Goal: Task Accomplishment & Management: Manage account settings

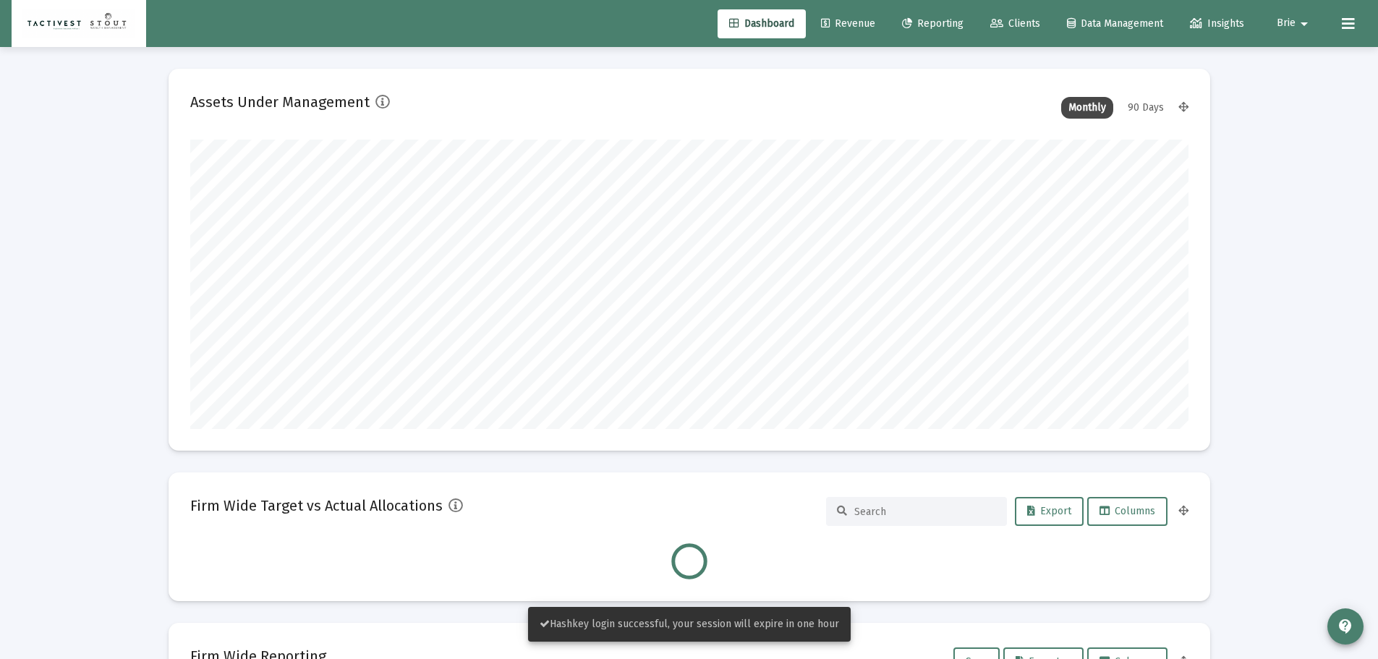
scroll to position [289, 538]
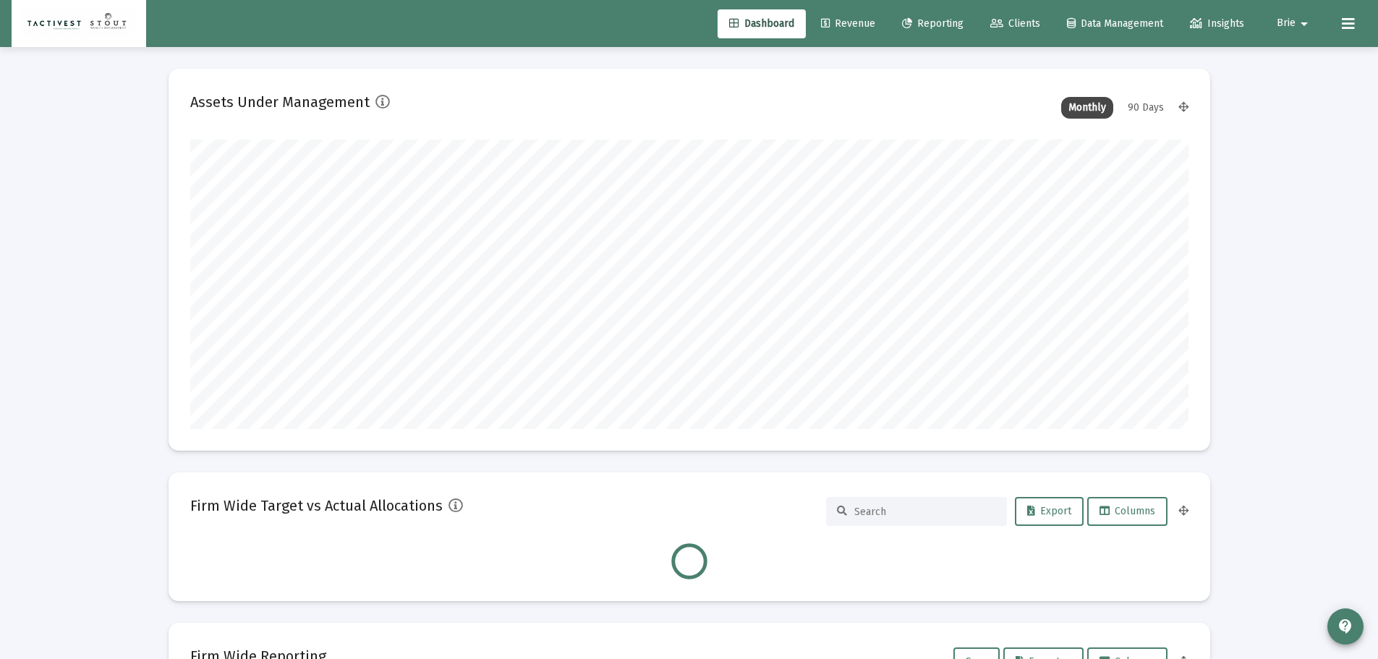
click at [1044, 21] on link "Clients" at bounding box center [1015, 23] width 73 height 29
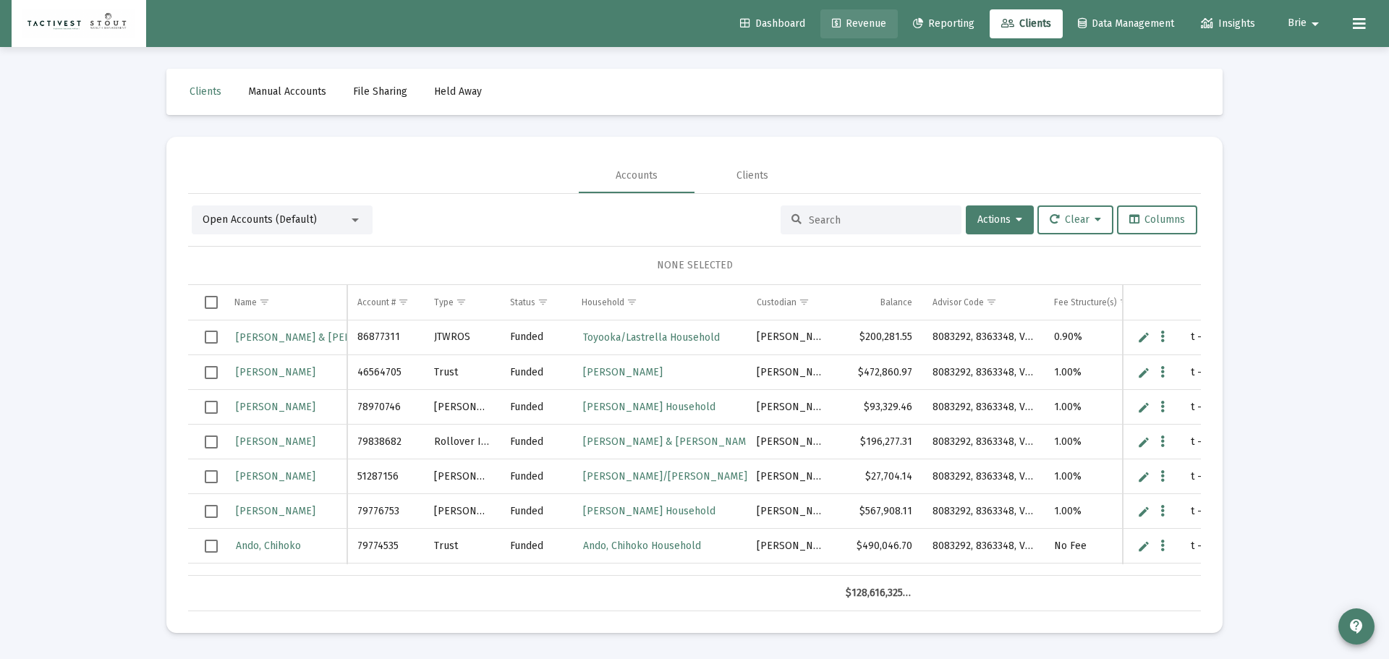
click at [842, 10] on link "Revenue" at bounding box center [858, 23] width 77 height 29
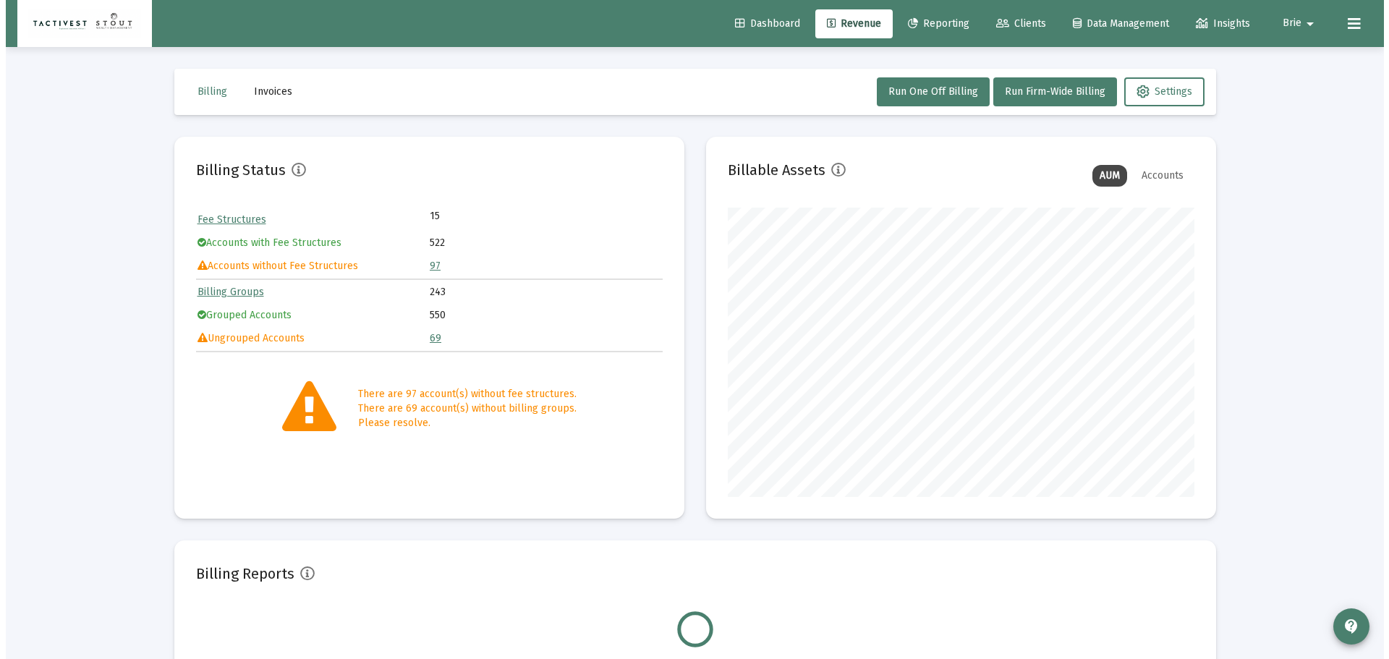
scroll to position [289, 467]
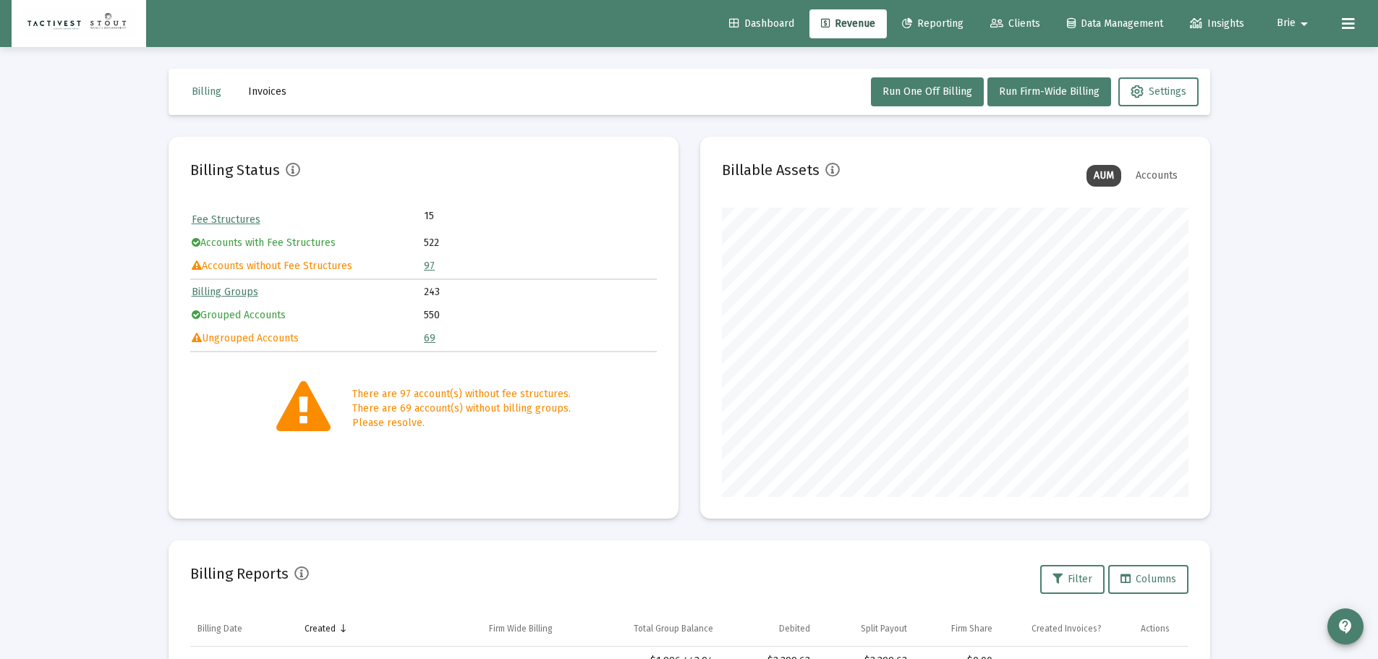
click at [1014, 22] on span "Clients" at bounding box center [1015, 23] width 50 height 12
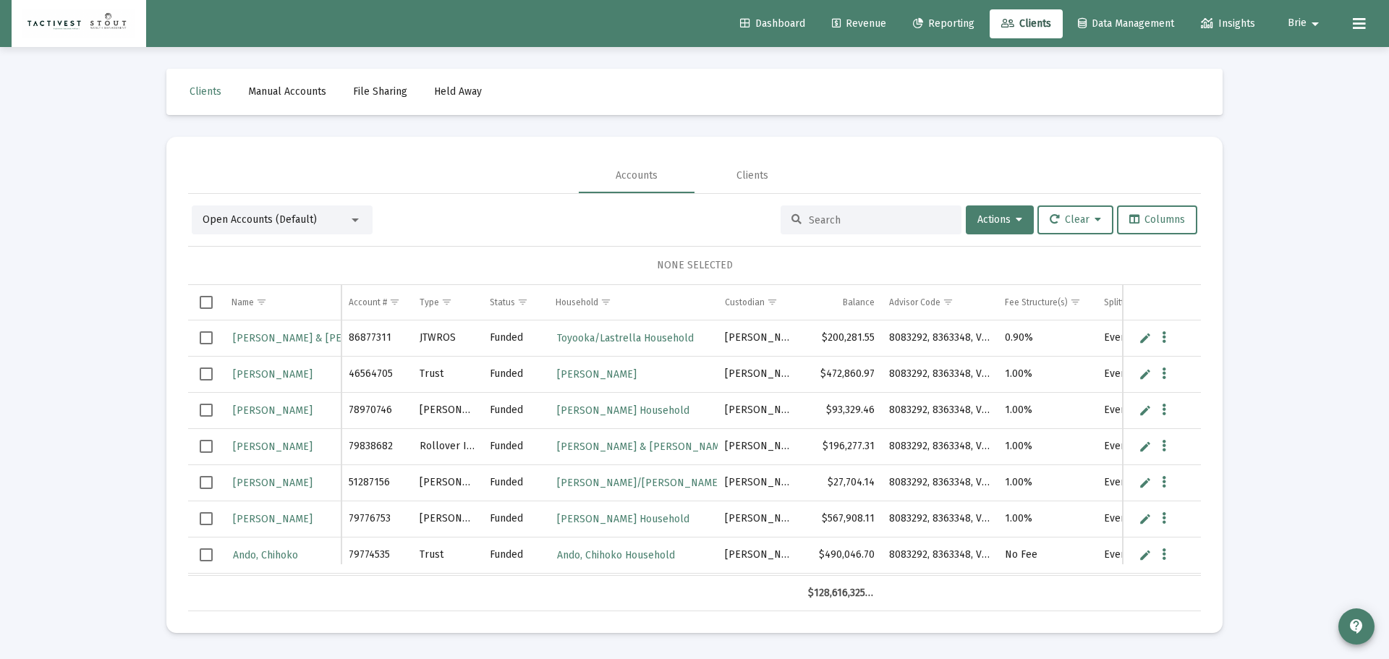
click at [842, 214] on input at bounding box center [880, 220] width 142 height 12
paste input "45260252"
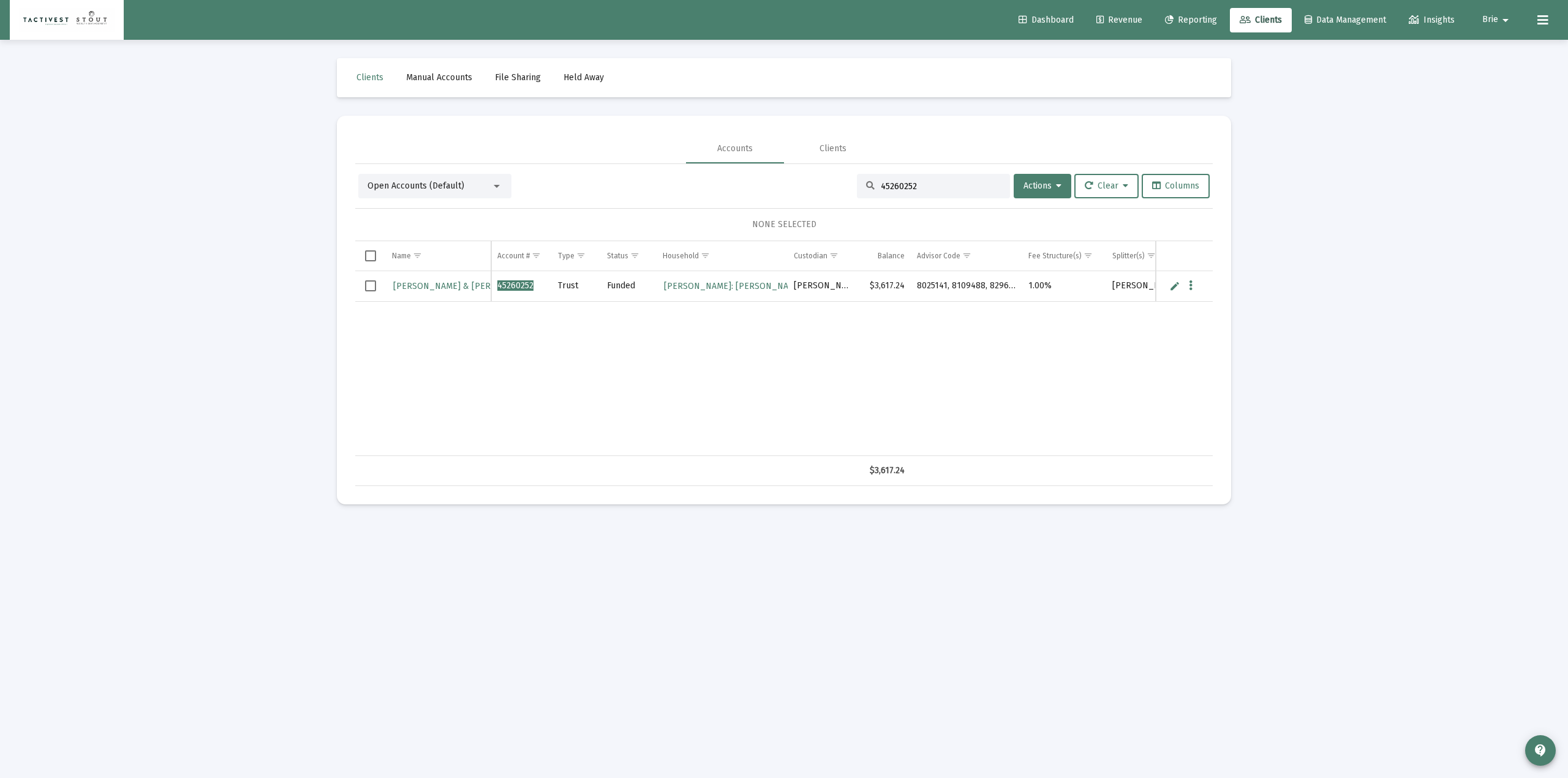
type input "45260252"
click at [1175, 247] on div "Loading... Clients Manual Accounts File Sharing Held Away Accounts Clients Open…" at bounding box center [784, 389] width 1568 height 778
click at [1175, 235] on div "Loading... Clients Manual Accounts File Sharing Held Away Accounts Clients Open…" at bounding box center [784, 389] width 1568 height 778
drag, startPoint x: 708, startPoint y: 449, endPoint x: 719, endPoint y: 453, distance: 11.7
click at [719, 452] on div "[PERSON_NAME] & [PERSON_NAME] 45260252 Trust Funded [PERSON_NAME]: [PERSON_NAME…" at bounding box center [784, 363] width 858 height 185
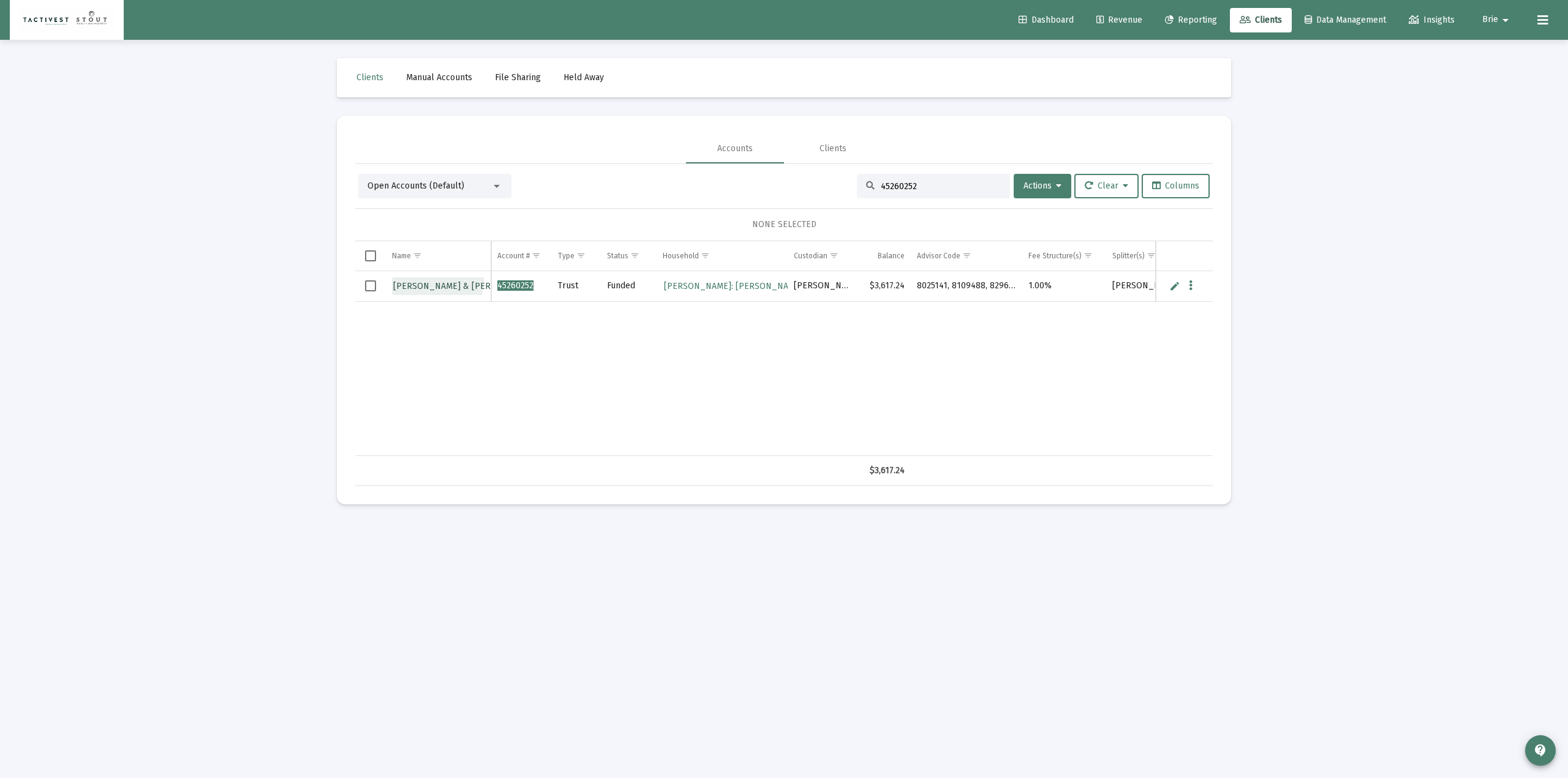
click at [423, 280] on link "[PERSON_NAME] & [PERSON_NAME]" at bounding box center [466, 286] width 148 height 18
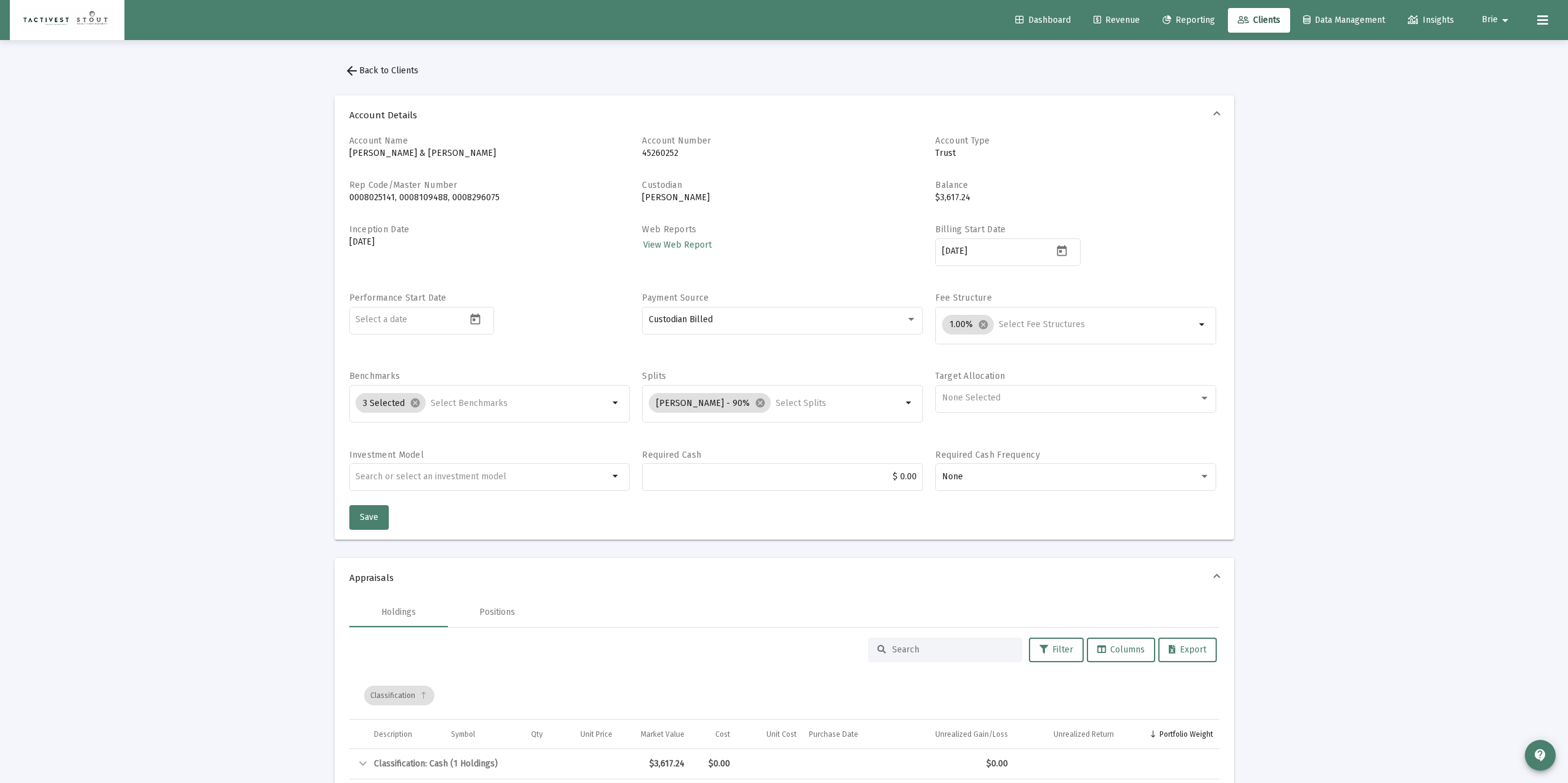
click at [373, 72] on span "arrow_back Back to Clients" at bounding box center [381, 71] width 74 height 10
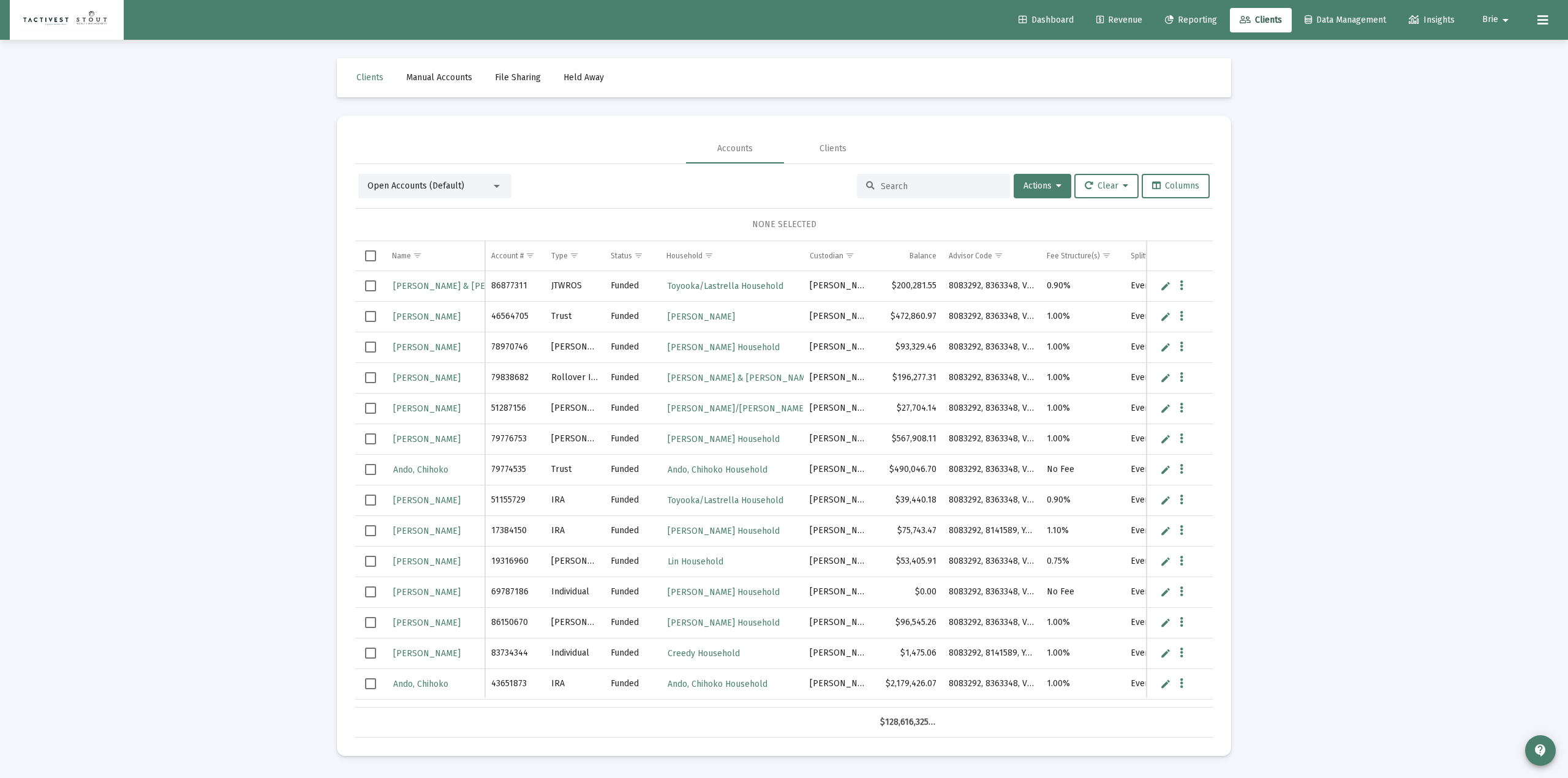
click at [905, 190] on input at bounding box center [941, 186] width 120 height 10
paste input "45260252"
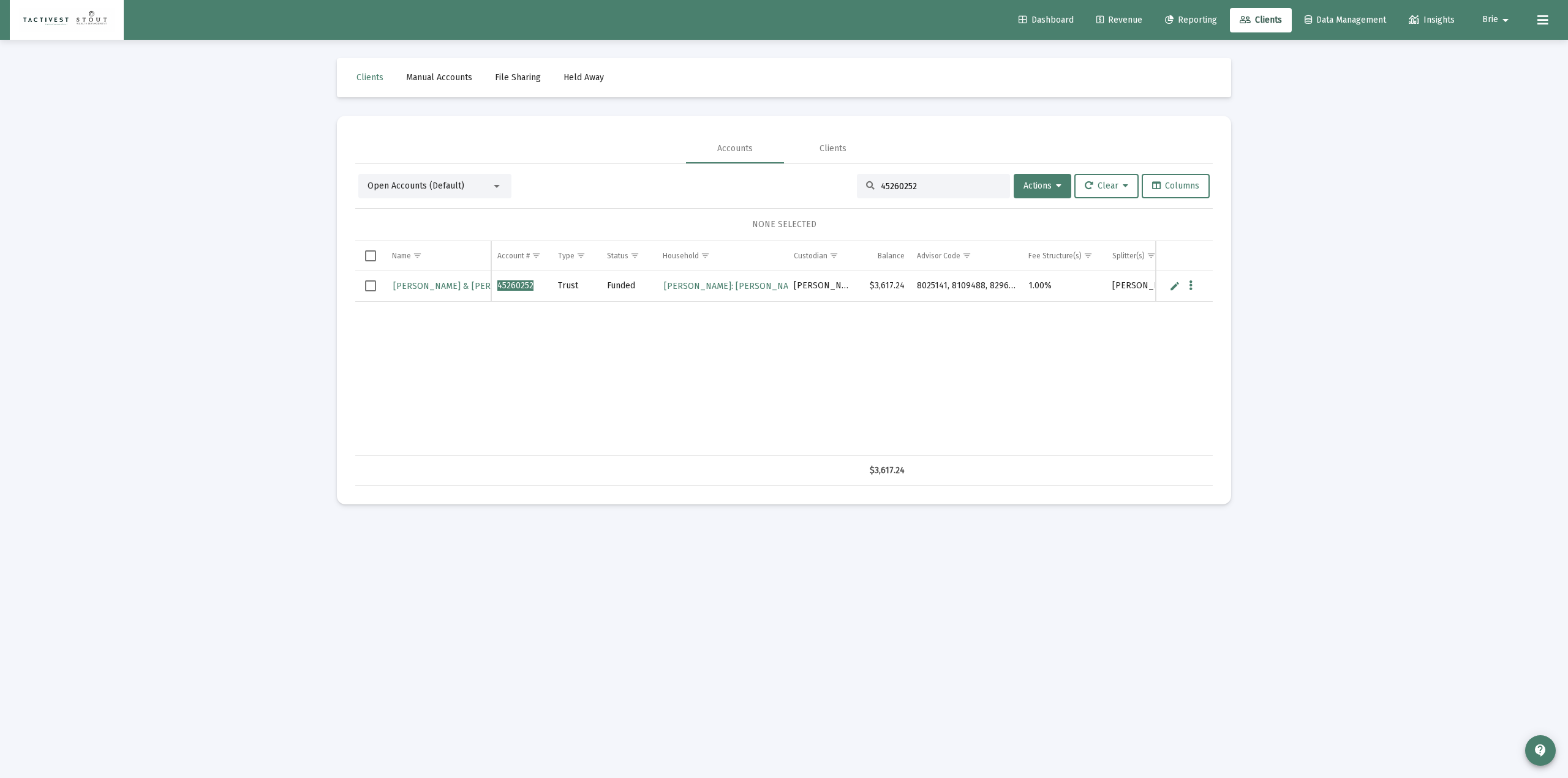
type input "45260252"
drag, startPoint x: 787, startPoint y: 457, endPoint x: 796, endPoint y: 457, distance: 9.0
click at [796, 457] on tr "$3,617.24" at bounding box center [841, 471] width 970 height 30
click at [1175, 180] on span "Columns" at bounding box center [1176, 185] width 47 height 10
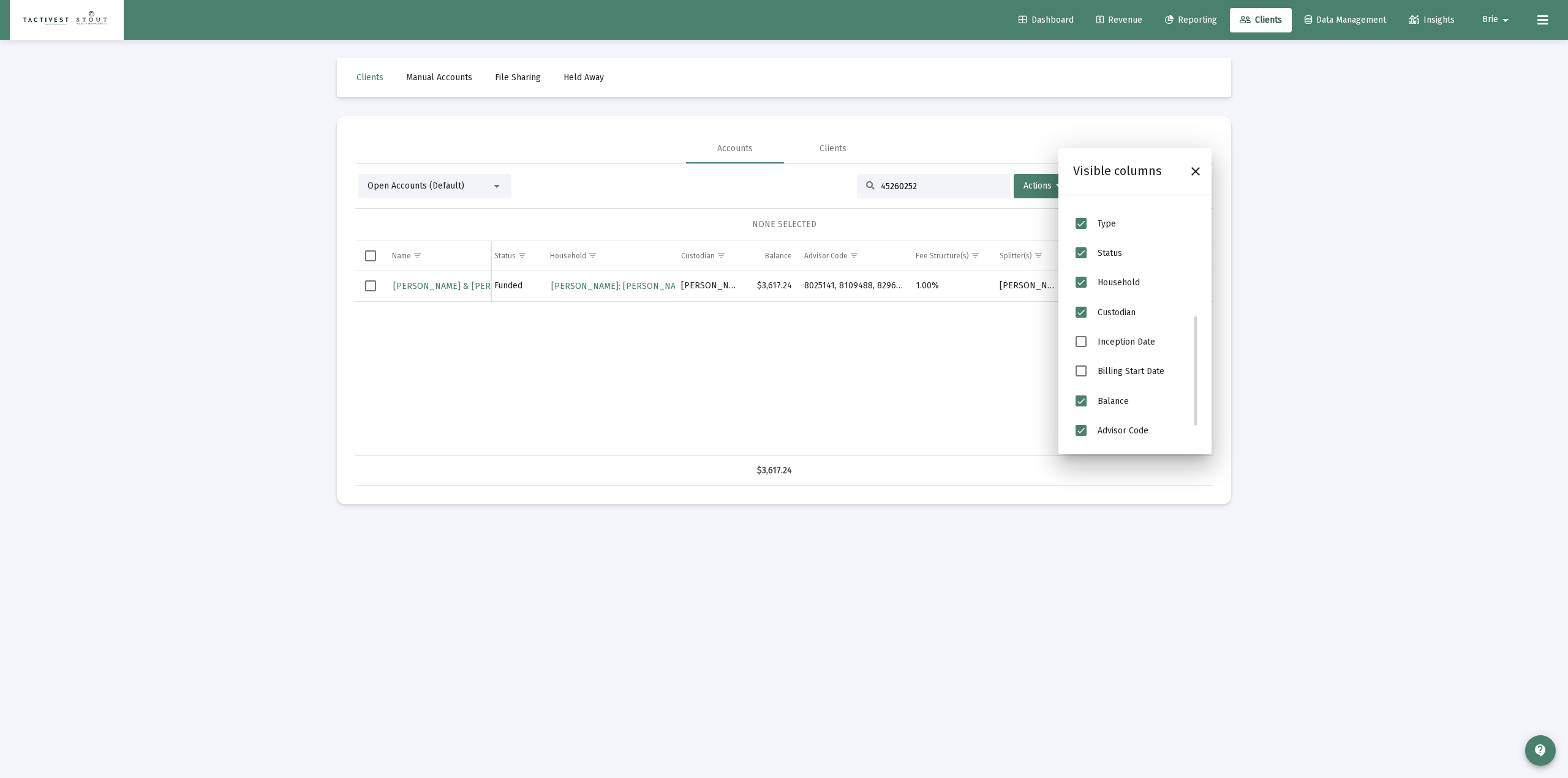
scroll to position [246, 0]
click at [1081, 387] on span "Billing Group" at bounding box center [1080, 384] width 11 height 11
click at [1175, 284] on div "Loading... Clients Manual Accounts File Sharing Held Away Accounts Clients Open…" at bounding box center [784, 389] width 1568 height 778
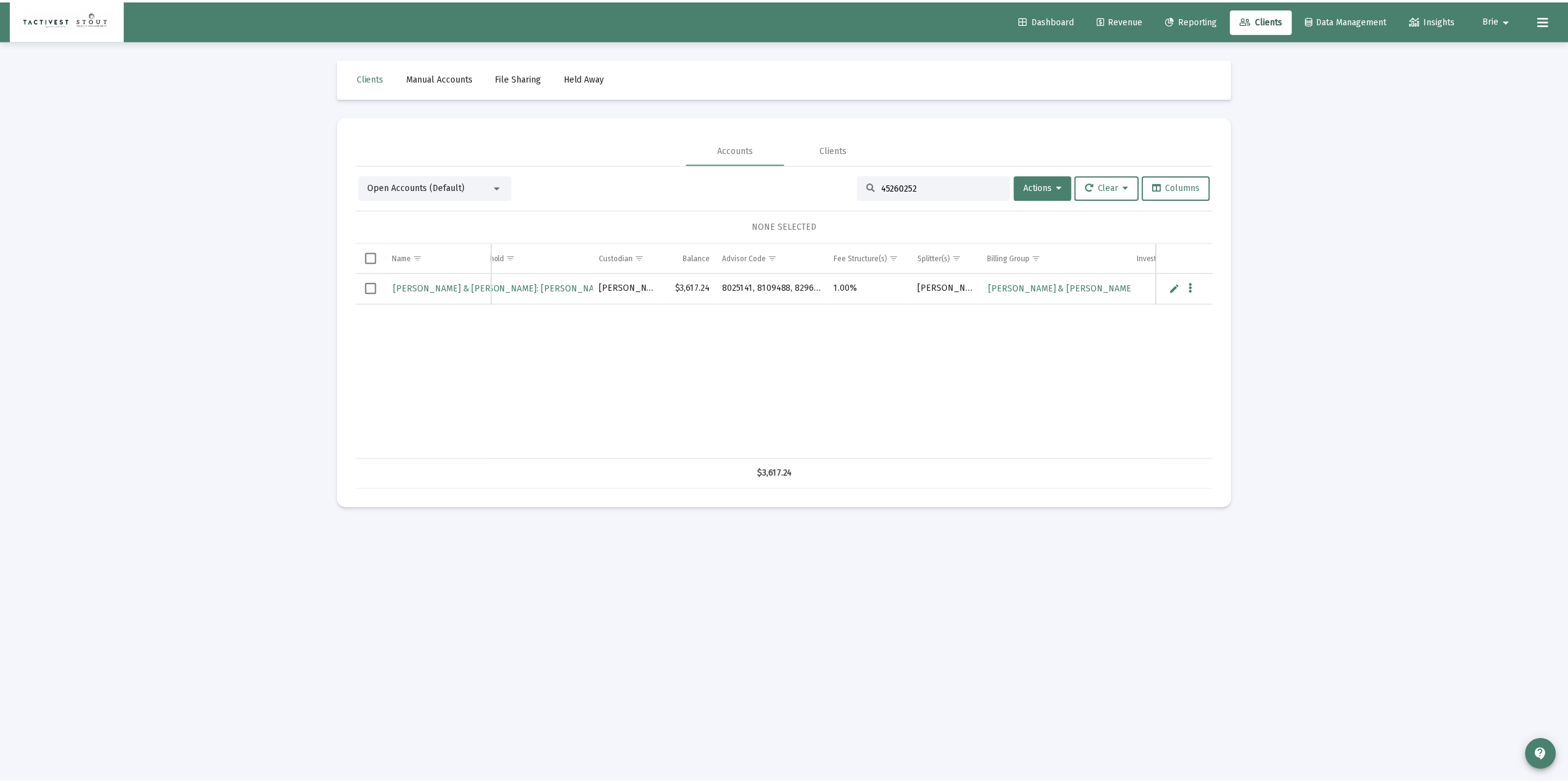
scroll to position [0, 264]
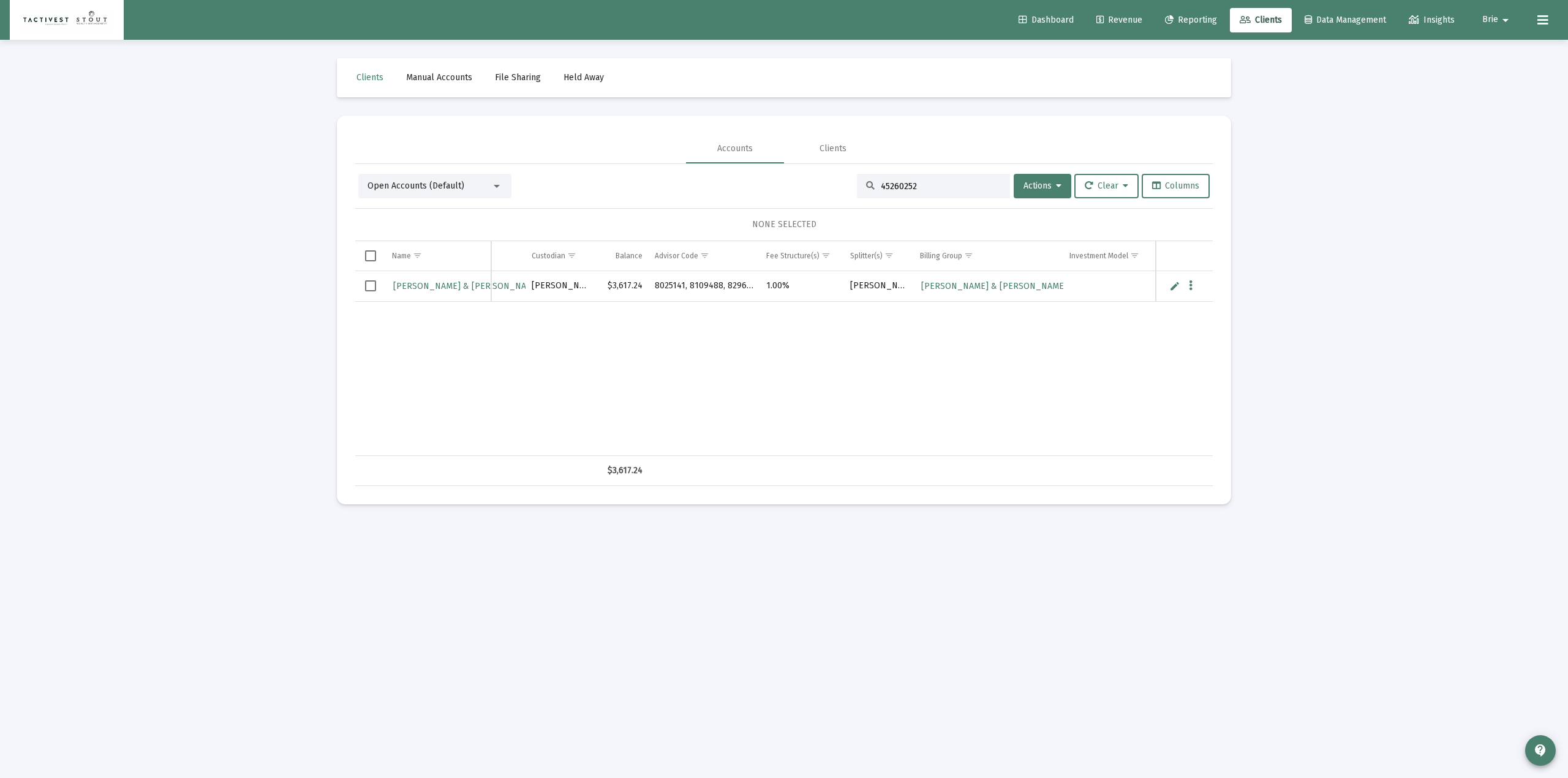
drag, startPoint x: 1355, startPoint y: 145, endPoint x: 1348, endPoint y: 152, distance: 9.9
click at [1175, 152] on div "Loading... Clients Manual Accounts File Sharing Held Away Accounts Clients Open…" at bounding box center [784, 389] width 1568 height 778
click at [1120, 19] on span "Revenue" at bounding box center [1119, 19] width 46 height 10
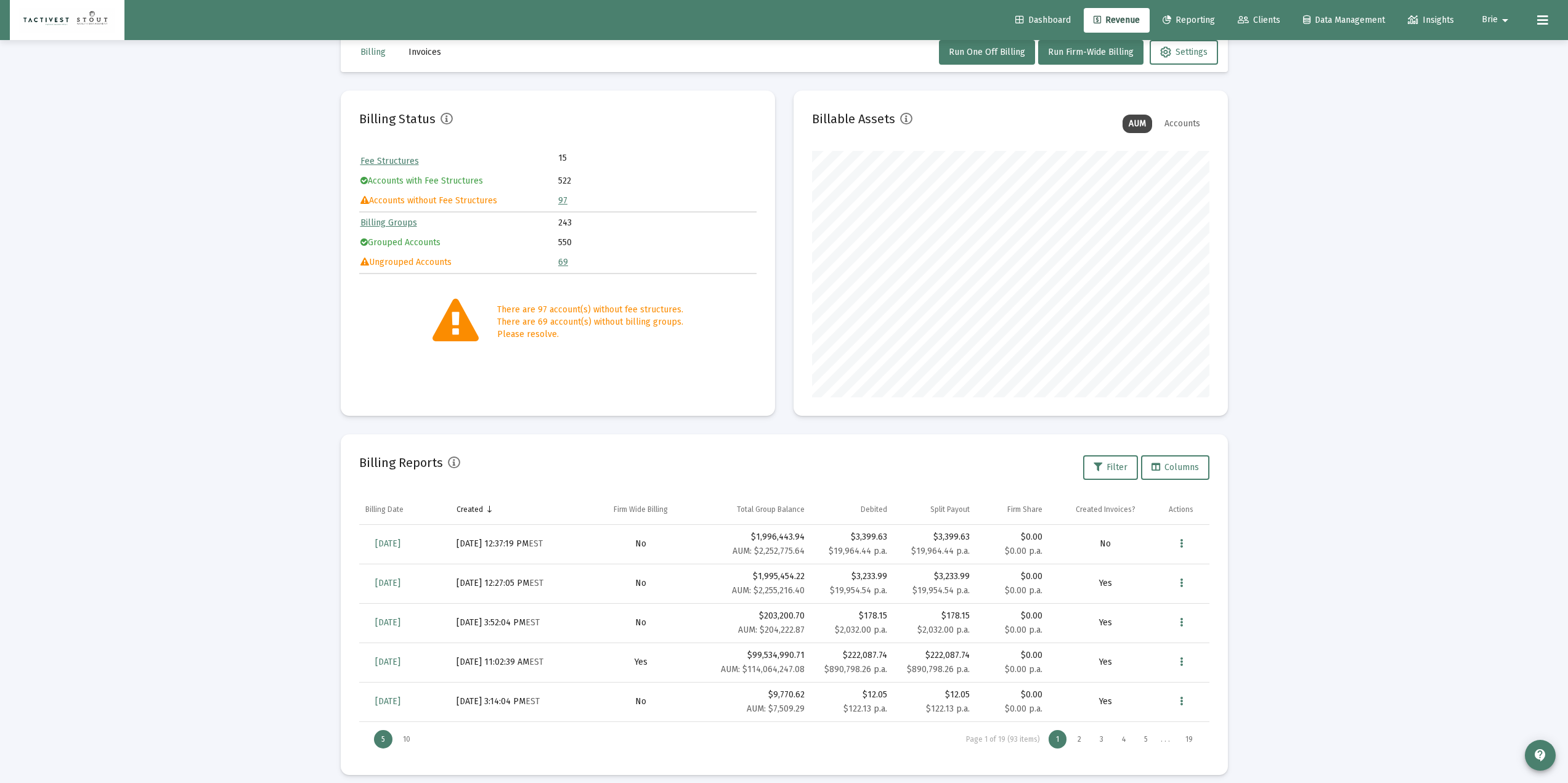
scroll to position [37, 0]
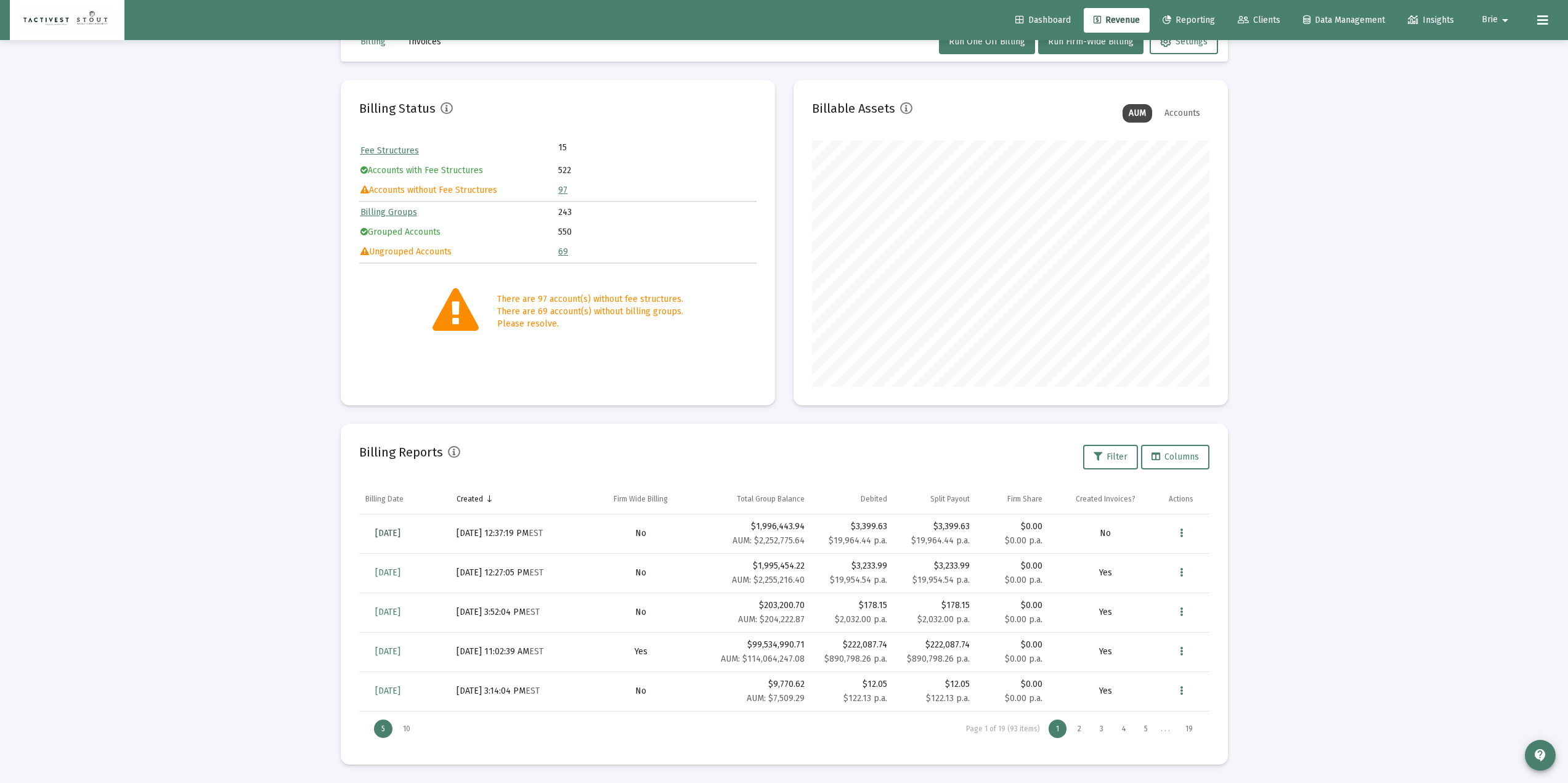
click at [400, 538] on span "[DATE]" at bounding box center [388, 533] width 26 height 10
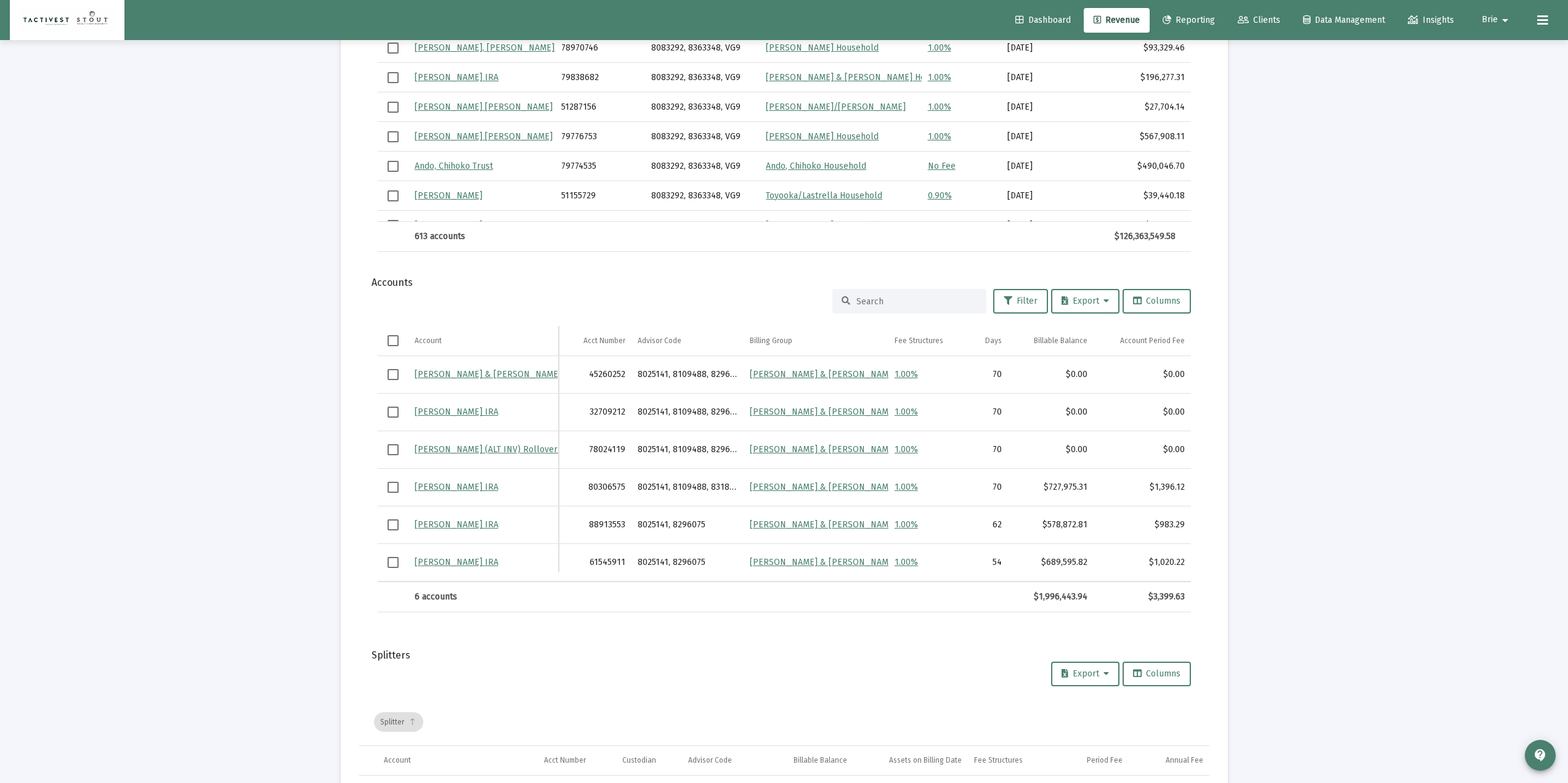
click at [907, 303] on input at bounding box center [917, 302] width 121 height 10
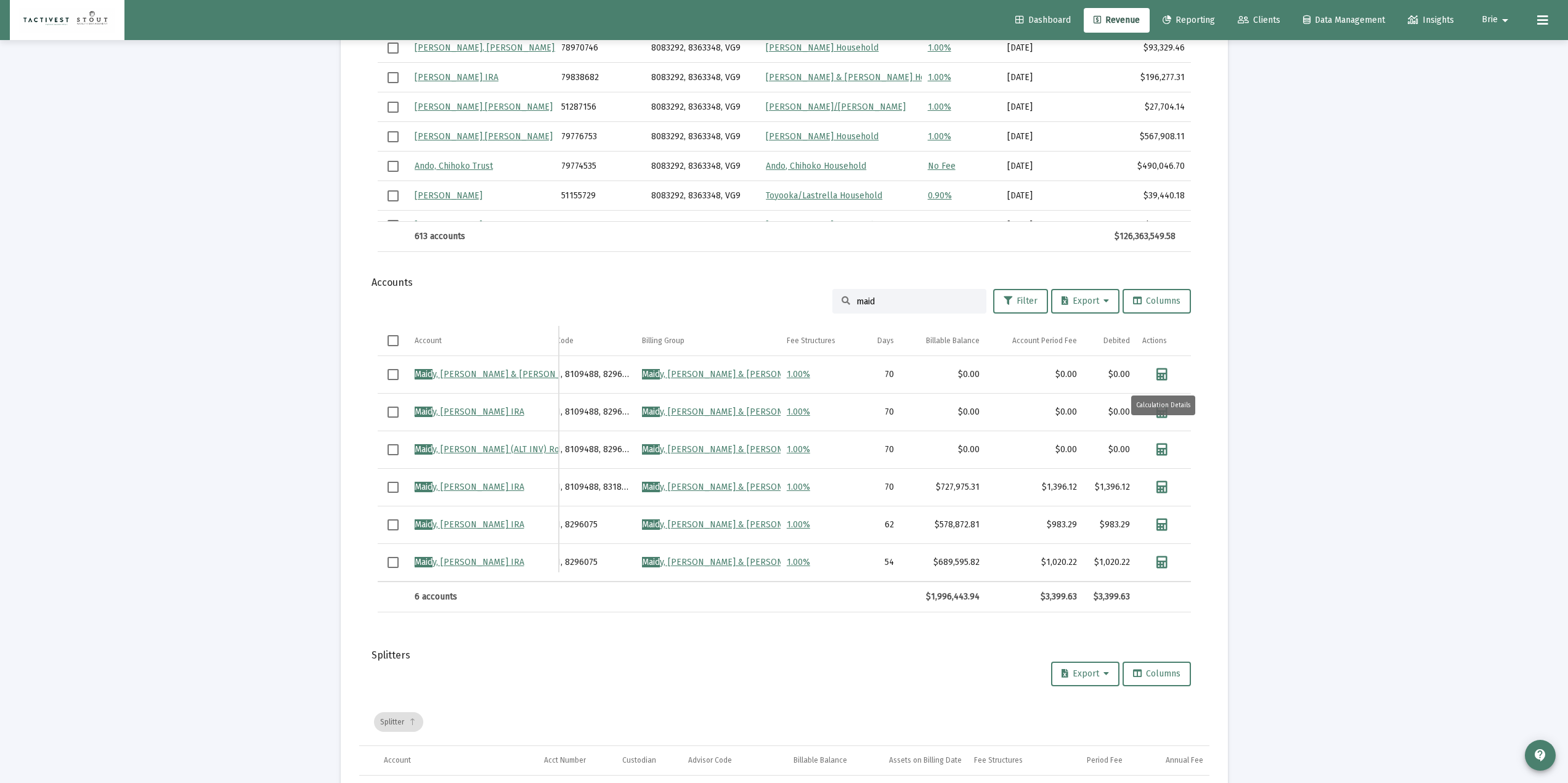
type input "maid"
click at [1168, 372] on icon "Data grid" at bounding box center [1162, 375] width 11 height 12
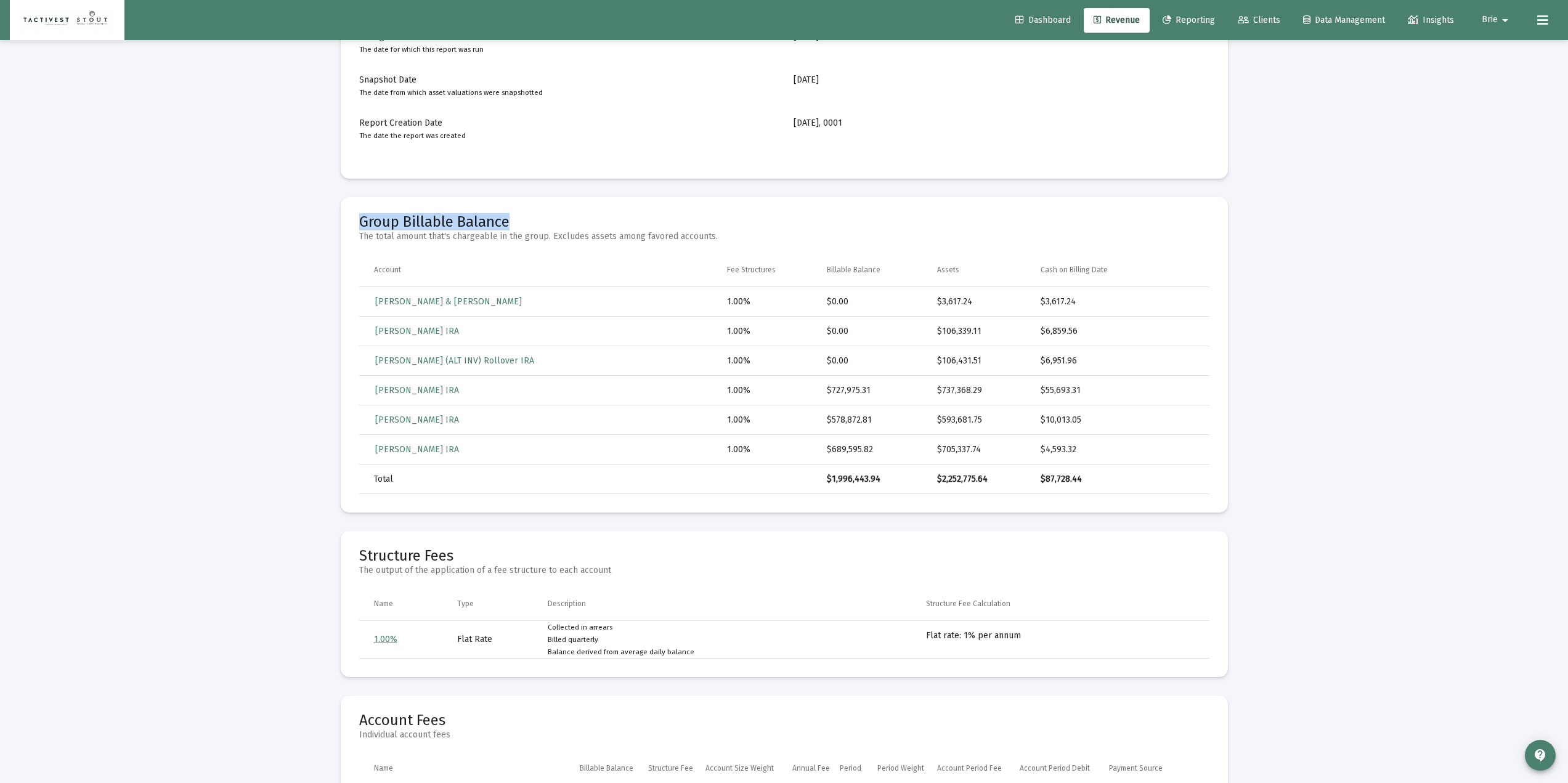
drag, startPoint x: 361, startPoint y: 227, endPoint x: 591, endPoint y: 212, distance: 230.5
click at [591, 212] on mat-card "Group Billable Balance The total amount that's chargeable in the group. Exclude…" at bounding box center [784, 354] width 887 height 315
click at [587, 329] on td "[PERSON_NAME] IRA" at bounding box center [543, 331] width 369 height 30
drag, startPoint x: 465, startPoint y: 308, endPoint x: 515, endPoint y: 303, distance: 50.2
click at [515, 303] on td "[PERSON_NAME] & [PERSON_NAME]" at bounding box center [543, 302] width 369 height 30
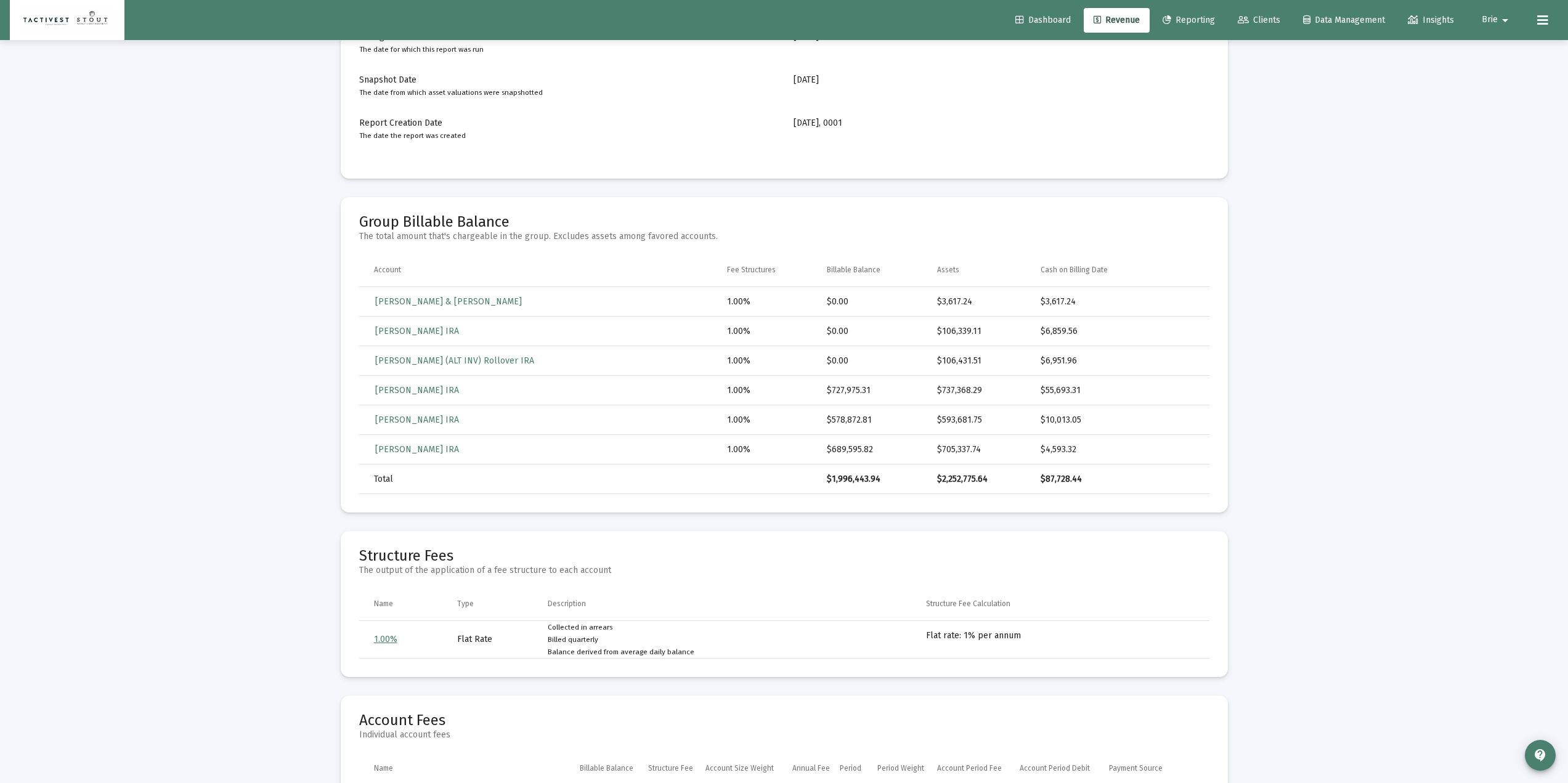
drag, startPoint x: 922, startPoint y: 301, endPoint x: 964, endPoint y: 301, distance: 42.0
click at [964, 301] on tr "[PERSON_NAME] & [PERSON_NAME] Trust 1.00% $0.00 $3,617.24 $3,617.24" at bounding box center [784, 302] width 850 height 30
drag, startPoint x: 797, startPoint y: 305, endPoint x: 867, endPoint y: 305, distance: 70.0
click at [867, 305] on tr "[PERSON_NAME] & [PERSON_NAME] Trust 1.00% $0.00 $3,617.24 $3,617.24" at bounding box center [784, 302] width 850 height 30
click at [840, 299] on td "$0.00" at bounding box center [882, 302] width 110 height 30
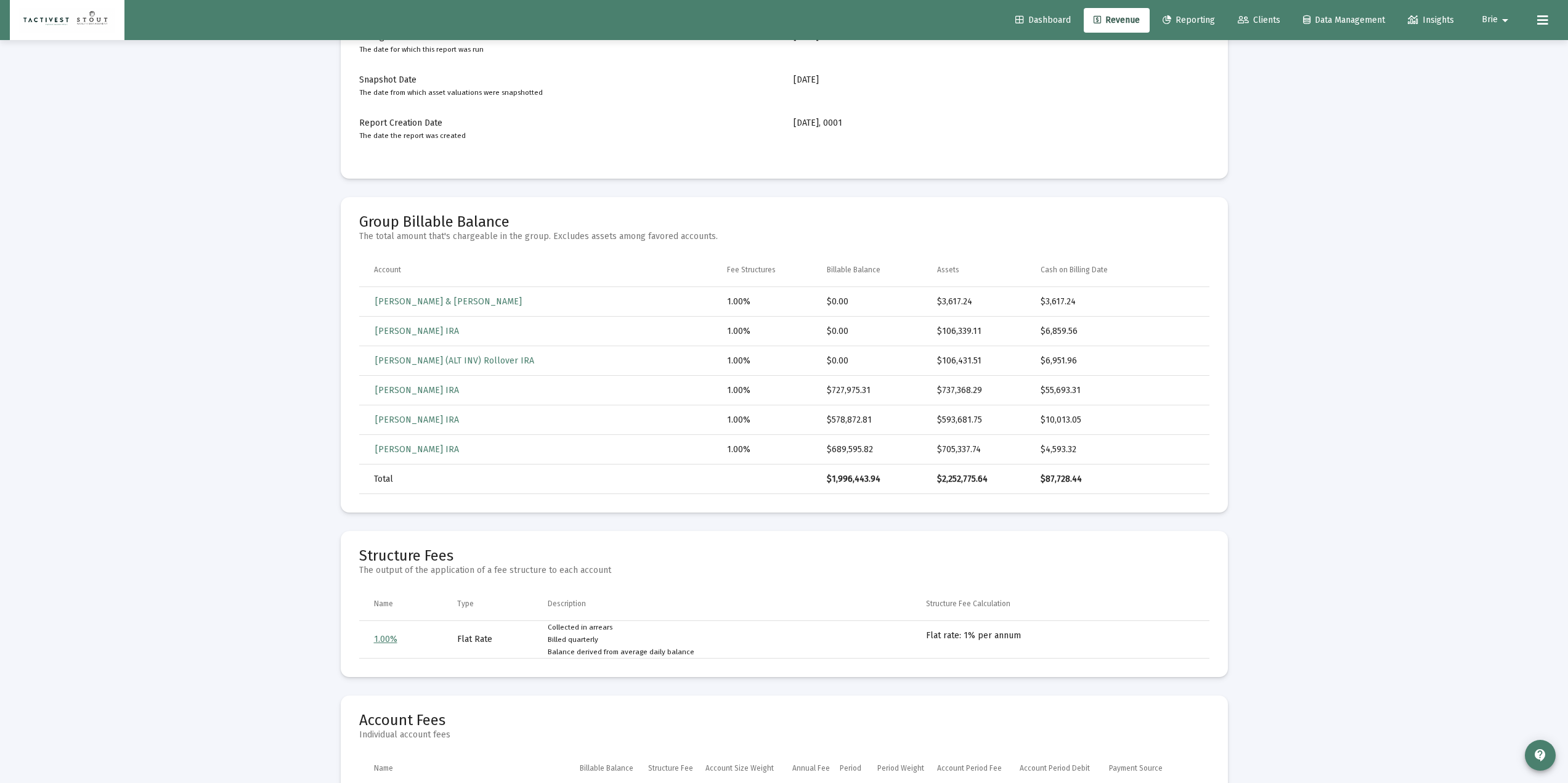
drag, startPoint x: 915, startPoint y: 304, endPoint x: 986, endPoint y: 307, distance: 71.1
click at [986, 307] on tr "[PERSON_NAME] & [PERSON_NAME] Trust 1.00% $0.00 $3,617.24 $3,617.24" at bounding box center [784, 302] width 850 height 30
drag, startPoint x: 696, startPoint y: 653, endPoint x: 625, endPoint y: 652, distance: 71.0
click at [625, 561] on td "Collected in arrears Billed quarterly Balance derived from average daily balance" at bounding box center [737, 640] width 378 height 37
drag, startPoint x: 912, startPoint y: 305, endPoint x: 970, endPoint y: 306, distance: 58.0
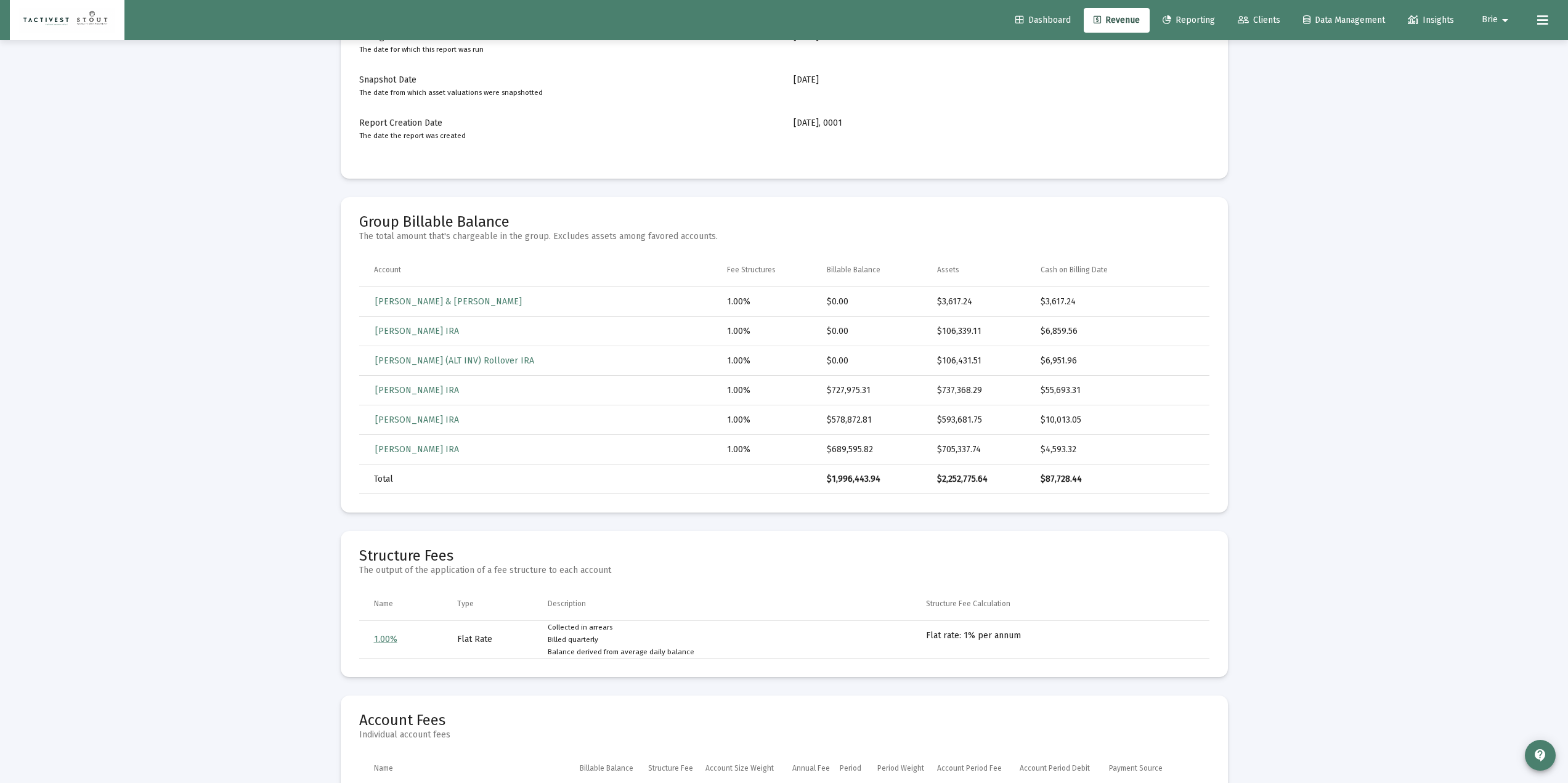
click at [970, 306] on tr "[PERSON_NAME] & [PERSON_NAME] Trust 1.00% $0.00 $3,617.24 $3,617.24" at bounding box center [784, 302] width 850 height 30
drag, startPoint x: 940, startPoint y: 393, endPoint x: 983, endPoint y: 396, distance: 43.1
click at [983, 396] on tr "[PERSON_NAME] IRA 1.00% $727,975.31 $737,368.29 $55,693.31" at bounding box center [784, 390] width 850 height 30
drag, startPoint x: 796, startPoint y: 394, endPoint x: 861, endPoint y: 390, distance: 65.1
click at [861, 390] on tr "[PERSON_NAME] IRA 1.00% $727,975.31 $737,368.29 $55,693.31" at bounding box center [784, 390] width 850 height 30
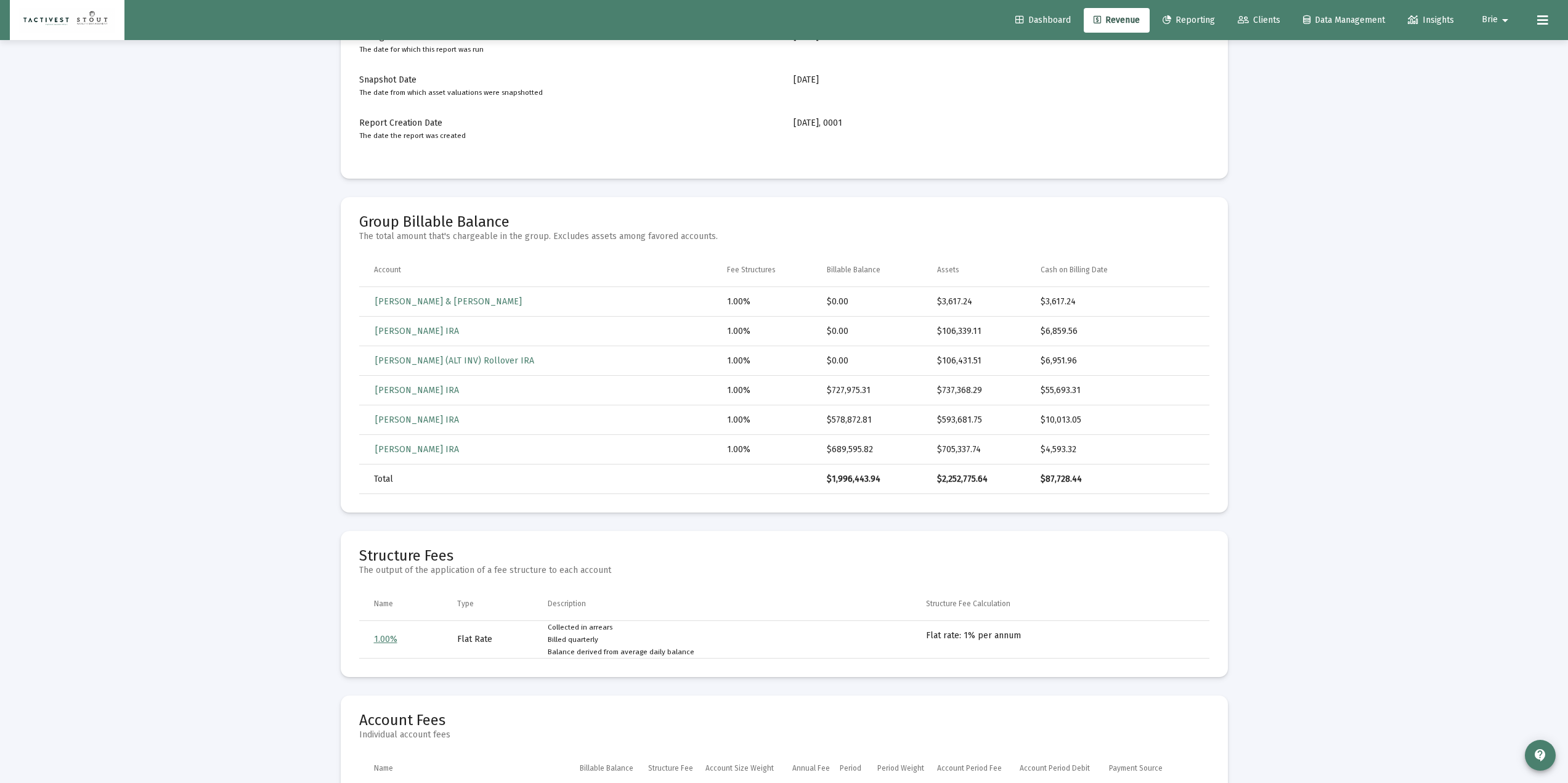
click at [923, 393] on td "$727,975.31" at bounding box center [882, 390] width 110 height 30
drag, startPoint x: 922, startPoint y: 295, endPoint x: 979, endPoint y: 303, distance: 57.6
click at [979, 303] on tr "[PERSON_NAME] & [PERSON_NAME] Trust 1.00% $0.00 $3,617.24 $3,617.24" at bounding box center [784, 302] width 850 height 30
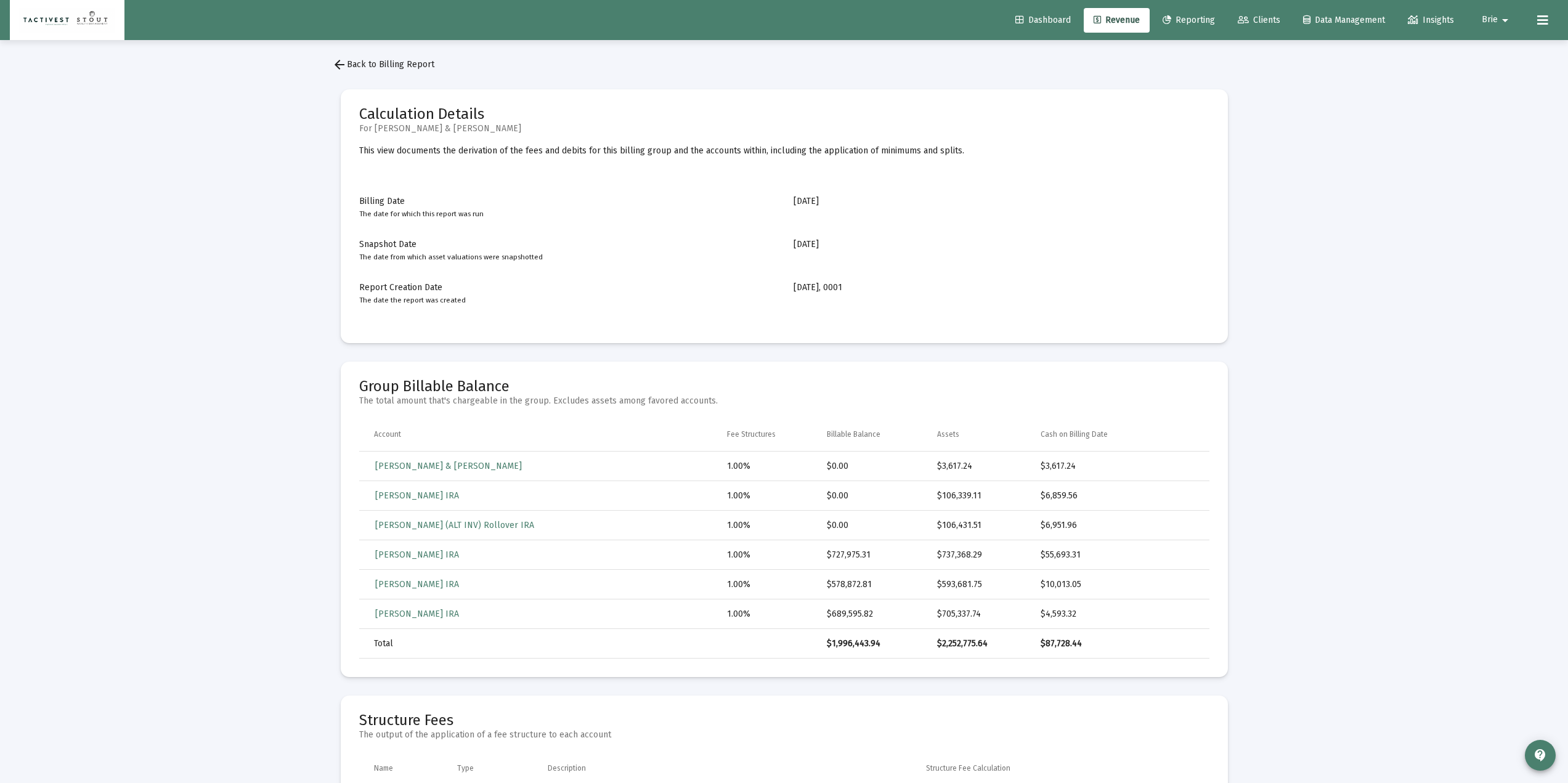
click at [1182, 21] on mat-icon "arrow_drop_down" at bounding box center [1505, 20] width 14 height 25
click at [1182, 57] on span "Settings" at bounding box center [1513, 52] width 37 height 30
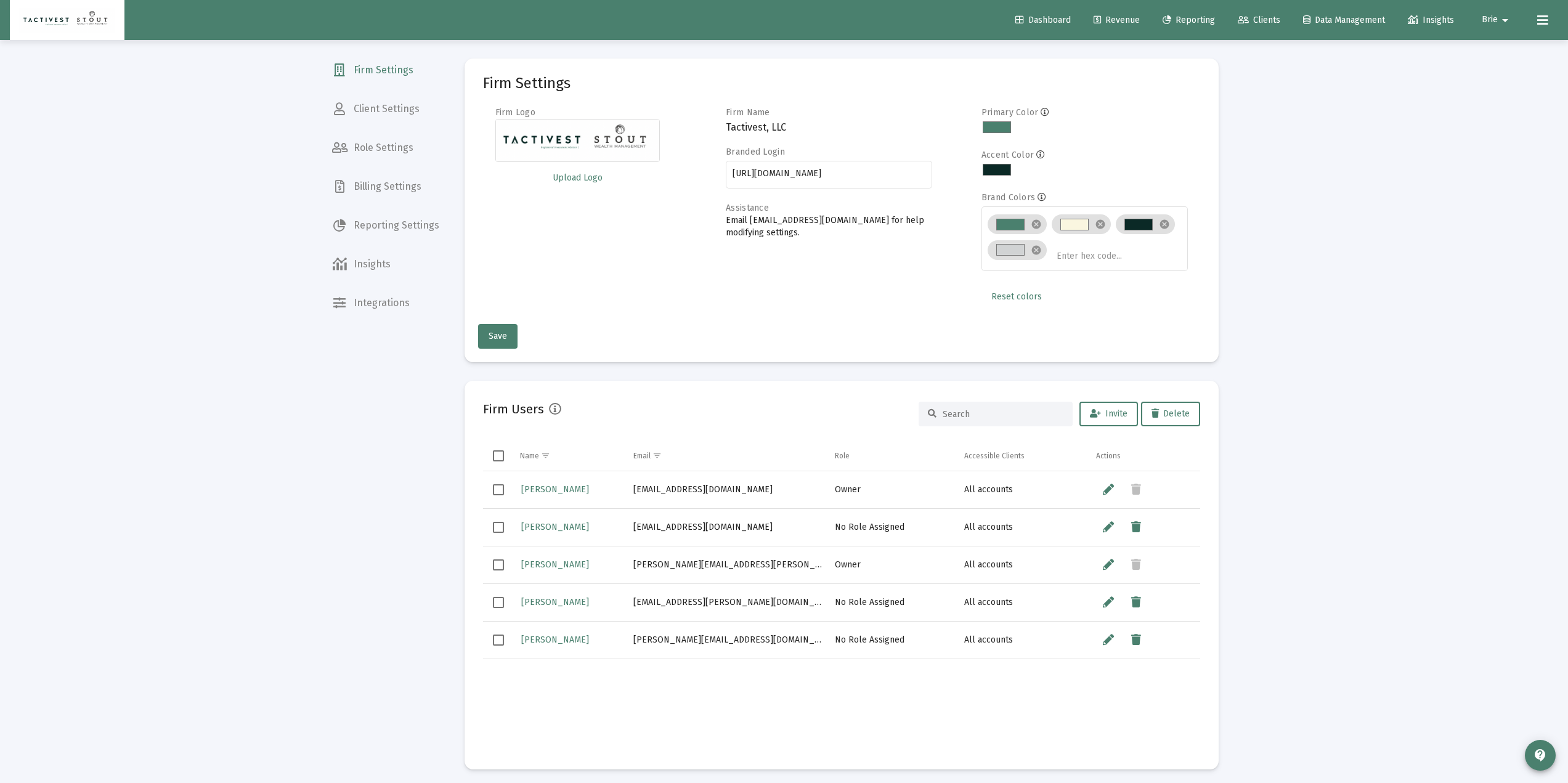
click at [397, 193] on span "Billing Settings" at bounding box center [385, 187] width 127 height 30
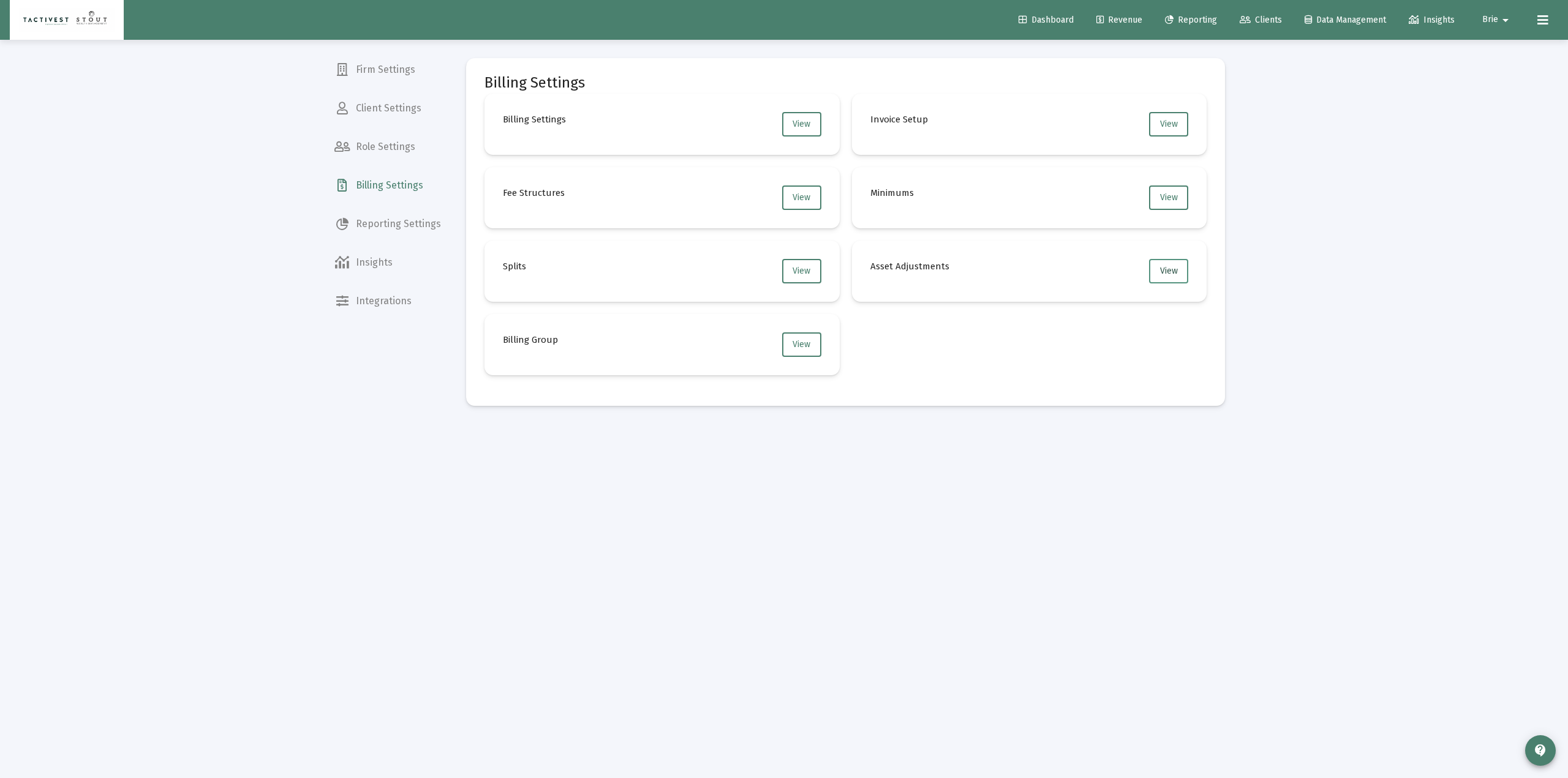
click at [1173, 267] on span "View" at bounding box center [1168, 271] width 18 height 10
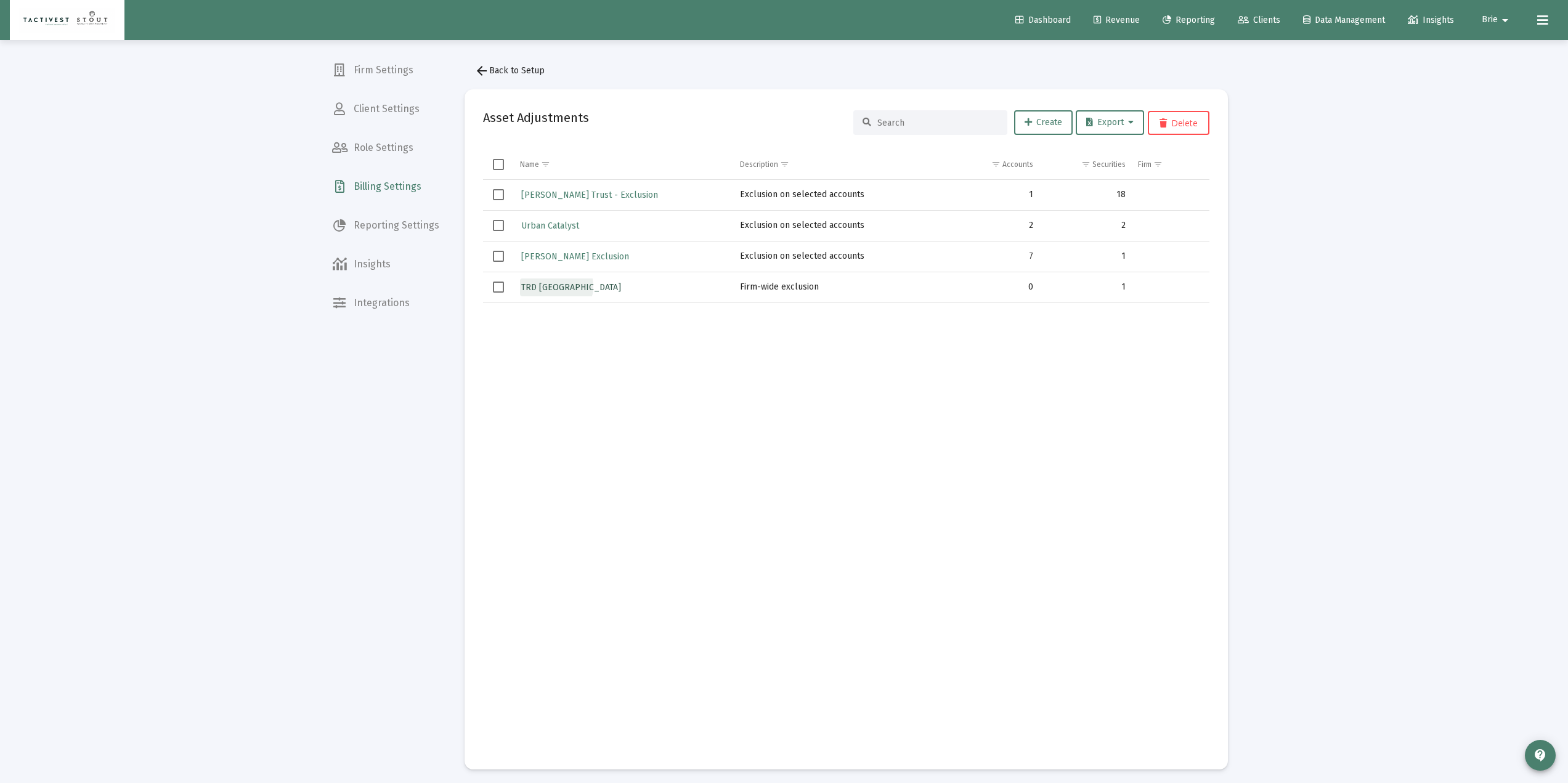
click at [556, 286] on span "TRD [GEOGRAPHIC_DATA]" at bounding box center [571, 287] width 100 height 10
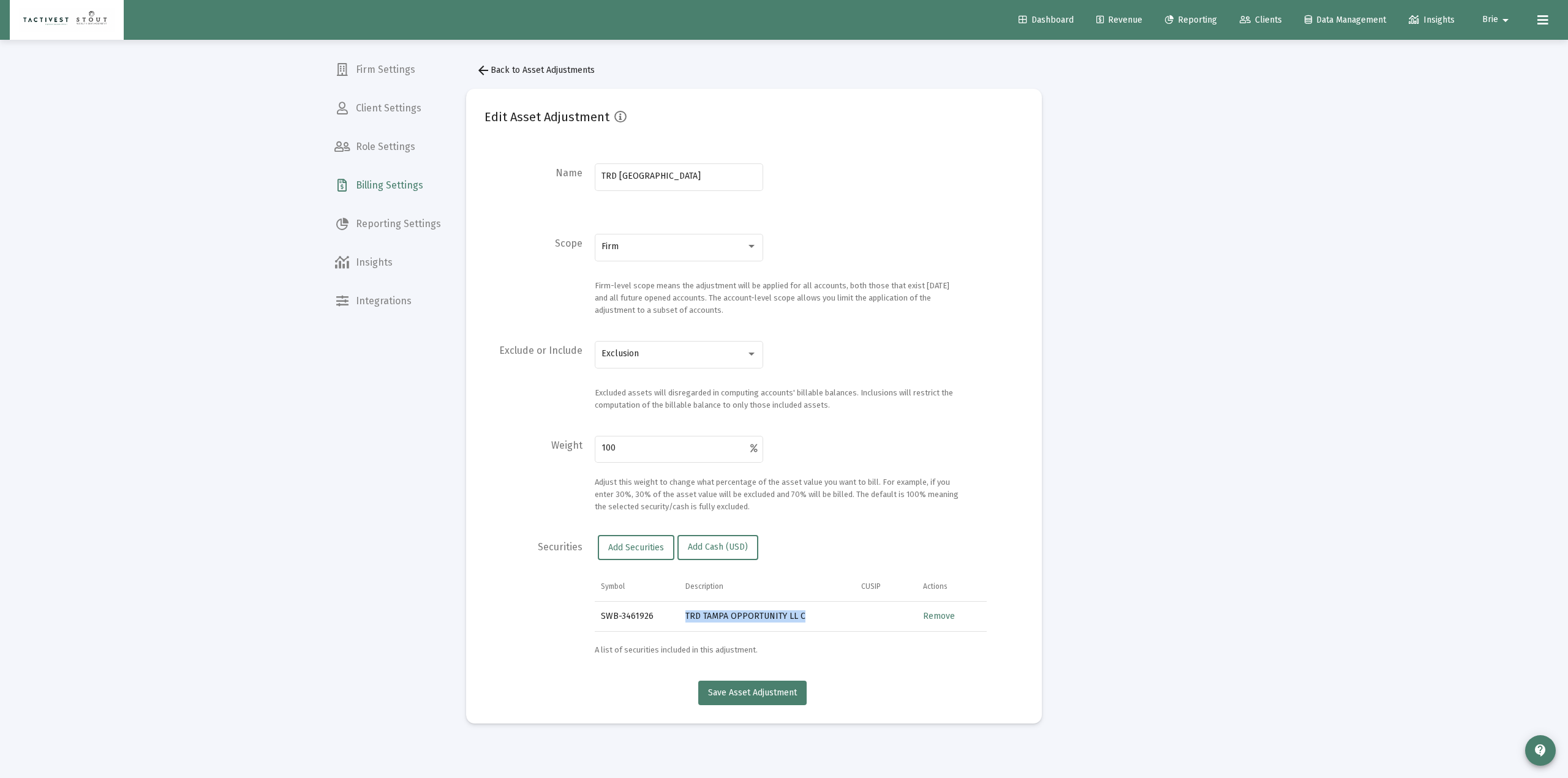
drag, startPoint x: 682, startPoint y: 612, endPoint x: 814, endPoint y: 611, distance: 132.0
click at [814, 557] on td "TRD TAMPA OPPORTUNITY LL C" at bounding box center [767, 616] width 176 height 30
drag, startPoint x: 633, startPoint y: 446, endPoint x: 568, endPoint y: 454, distance: 65.5
click at [568, 454] on div "Weight 100 Adjust this weight to change what percentage of the asset value you …" at bounding box center [754, 473] width 539 height 80
click at [505, 455] on div "Weight" at bounding box center [533, 473] width 98 height 80
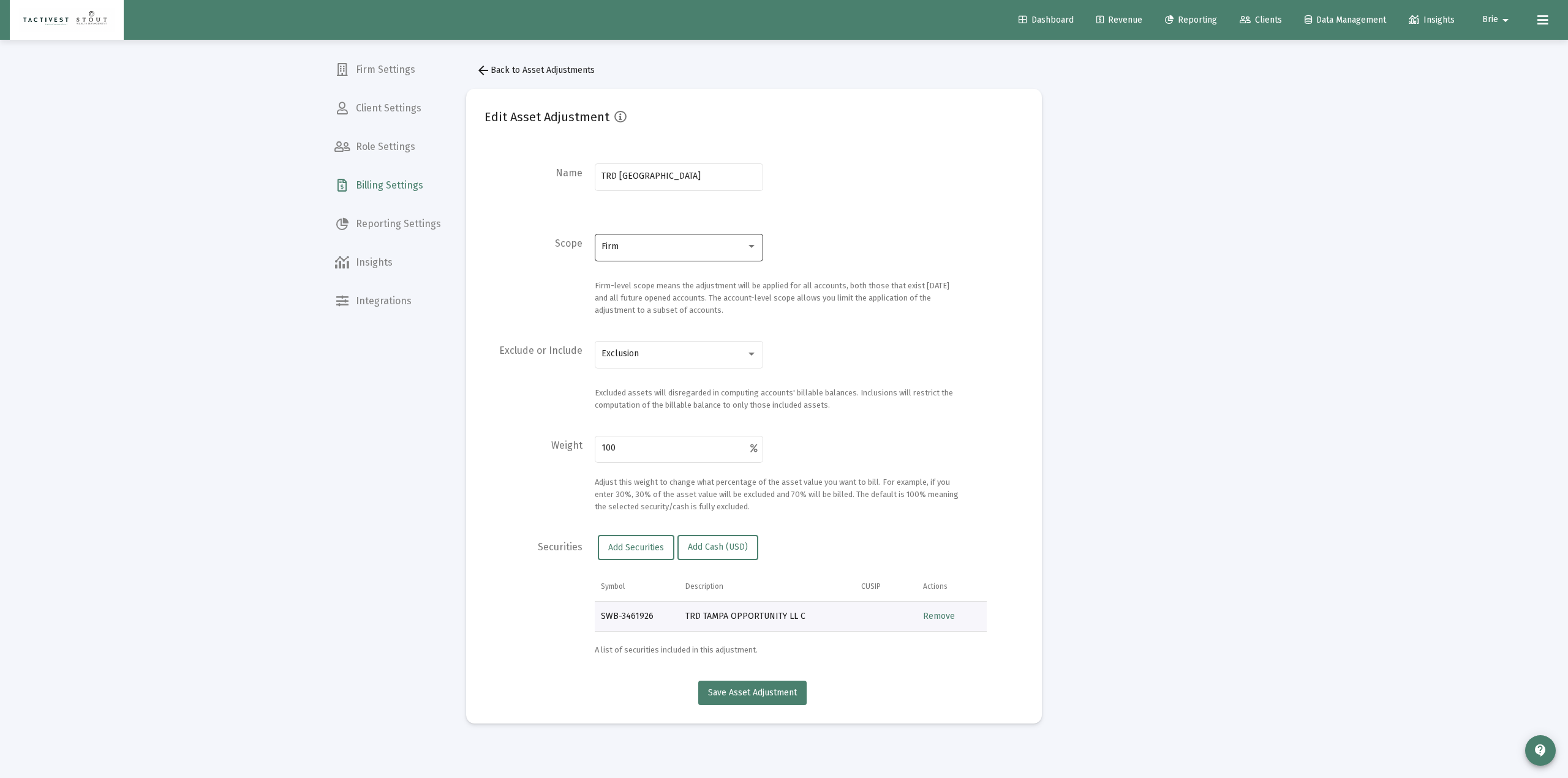
click at [643, 248] on div "Firm" at bounding box center [673, 247] width 145 height 10
click at [517, 288] on div at bounding box center [784, 389] width 1568 height 778
click at [505, 75] on button "arrow_back Back to Asset Adjustments" at bounding box center [535, 70] width 138 height 25
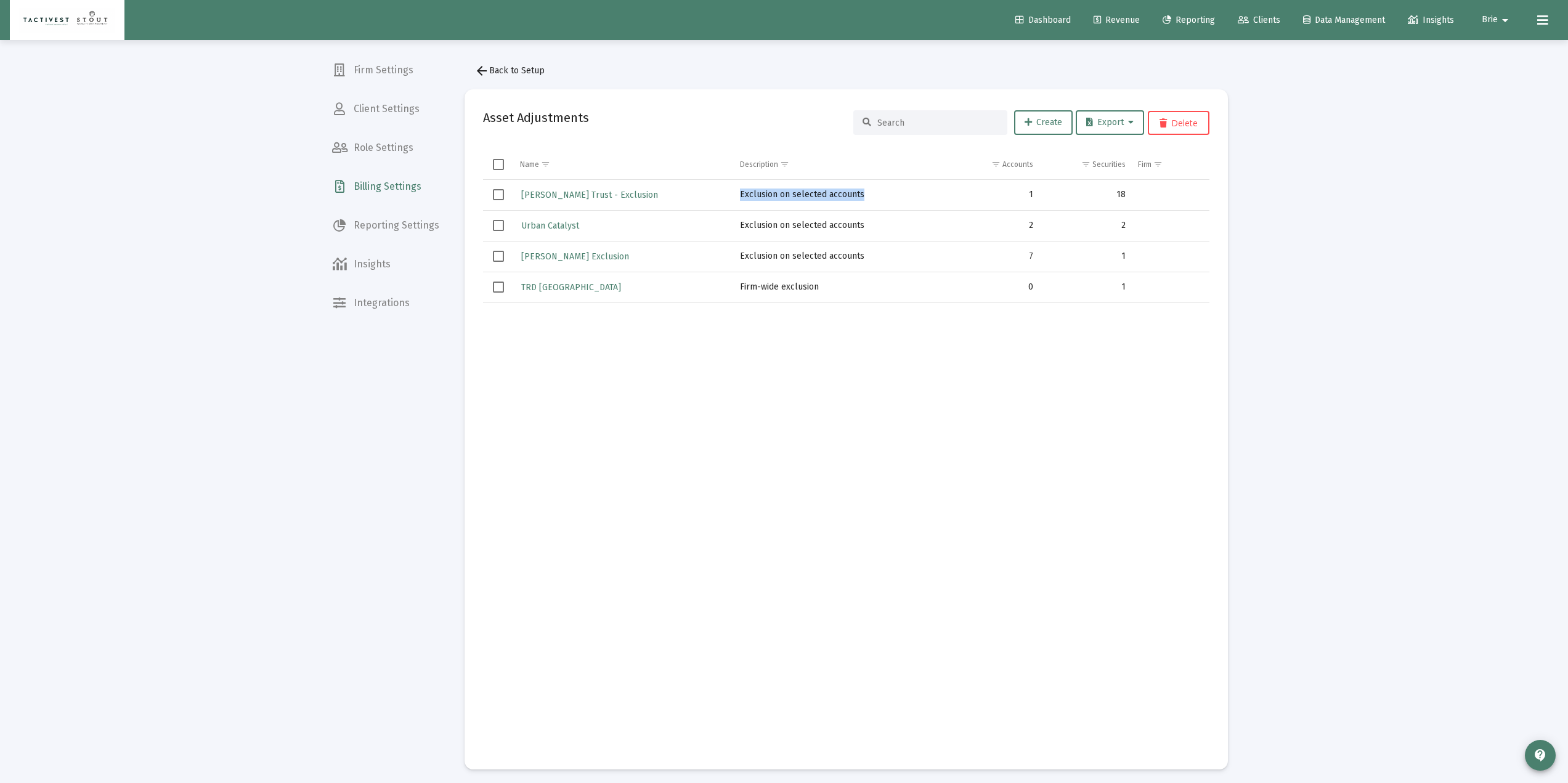
drag, startPoint x: 744, startPoint y: 191, endPoint x: 864, endPoint y: 248, distance: 132.8
click at [883, 204] on td "Exclusion on selected accounts" at bounding box center [841, 195] width 213 height 31
click at [859, 373] on td "Data grid" at bounding box center [841, 527] width 213 height 448
click at [562, 257] on span "[PERSON_NAME] Exclusion" at bounding box center [575, 256] width 108 height 10
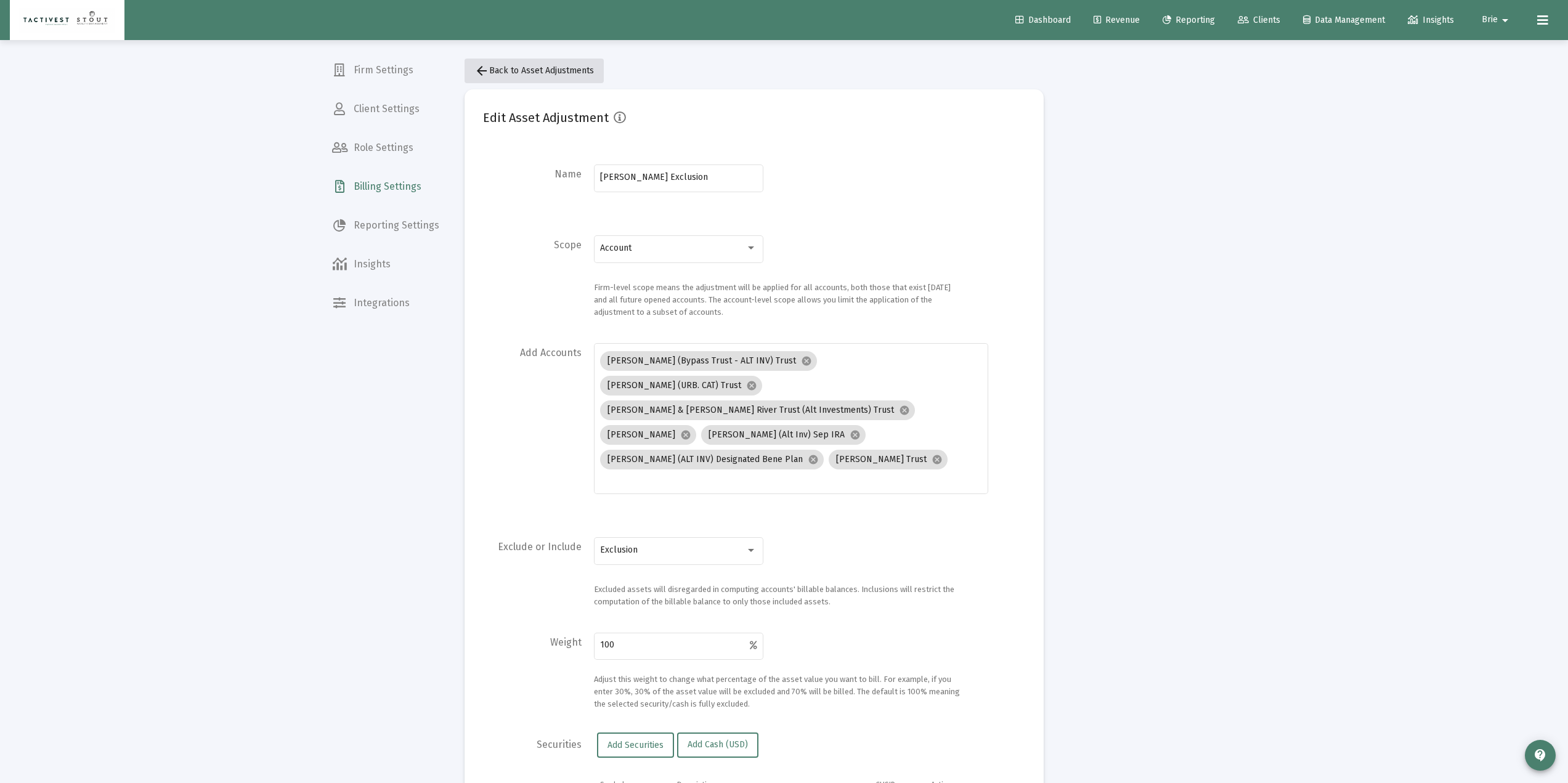
click at [487, 77] on mat-icon "arrow_back" at bounding box center [481, 71] width 14 height 14
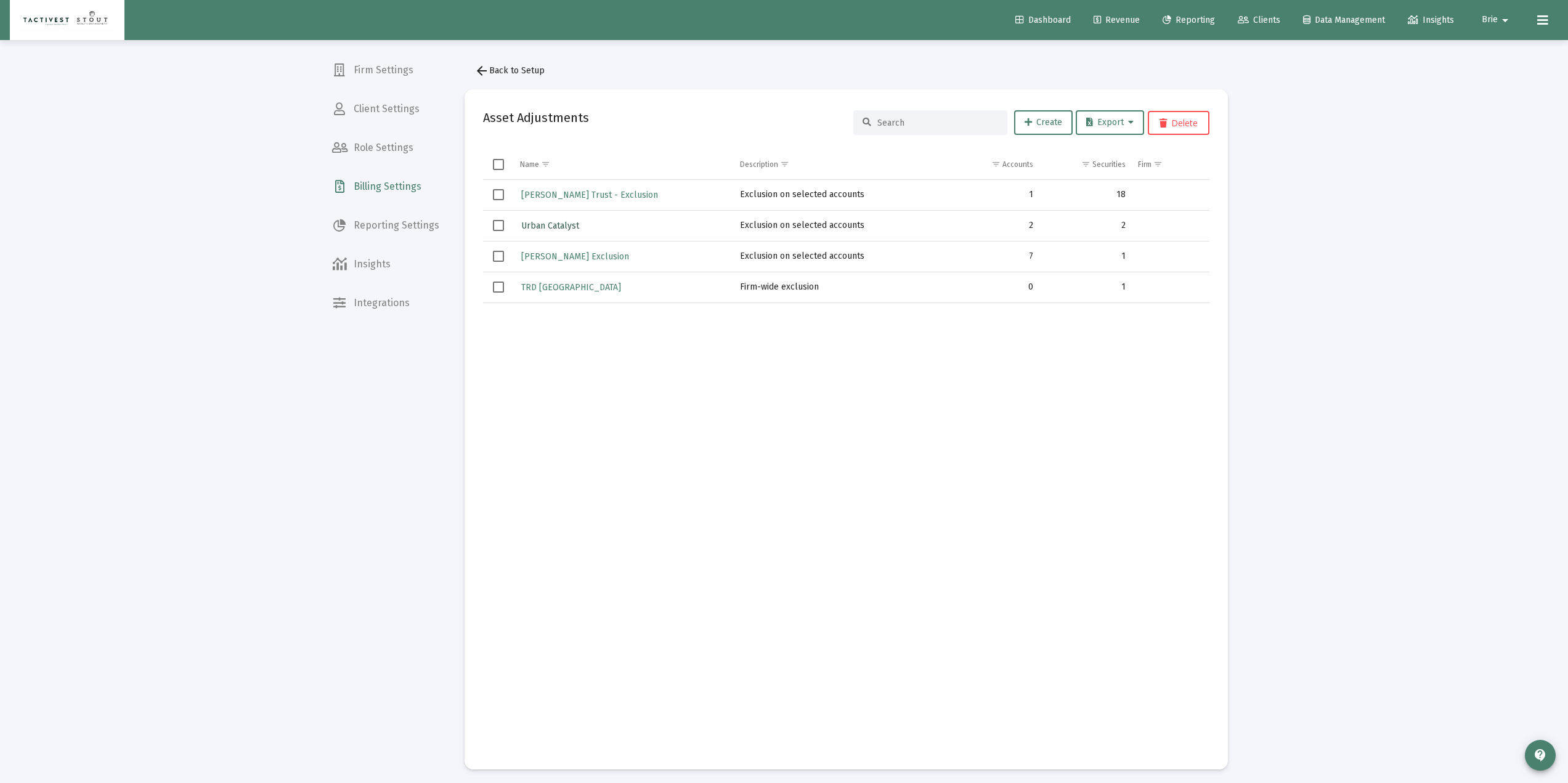
click at [541, 225] on span "Urban Catalyst" at bounding box center [550, 226] width 58 height 10
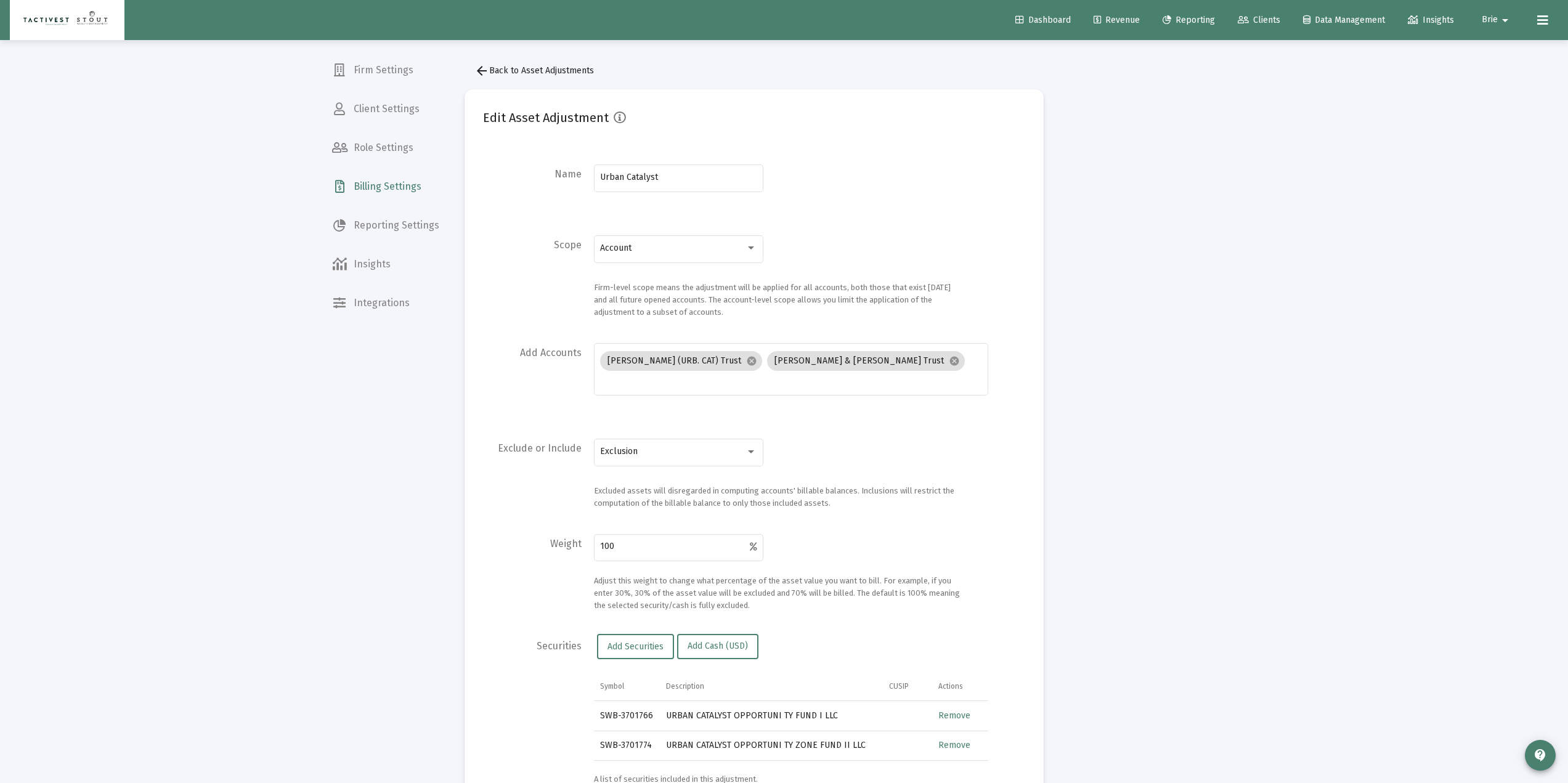
click at [493, 73] on span "arrow_back Back to Asset Adjustments" at bounding box center [534, 71] width 119 height 10
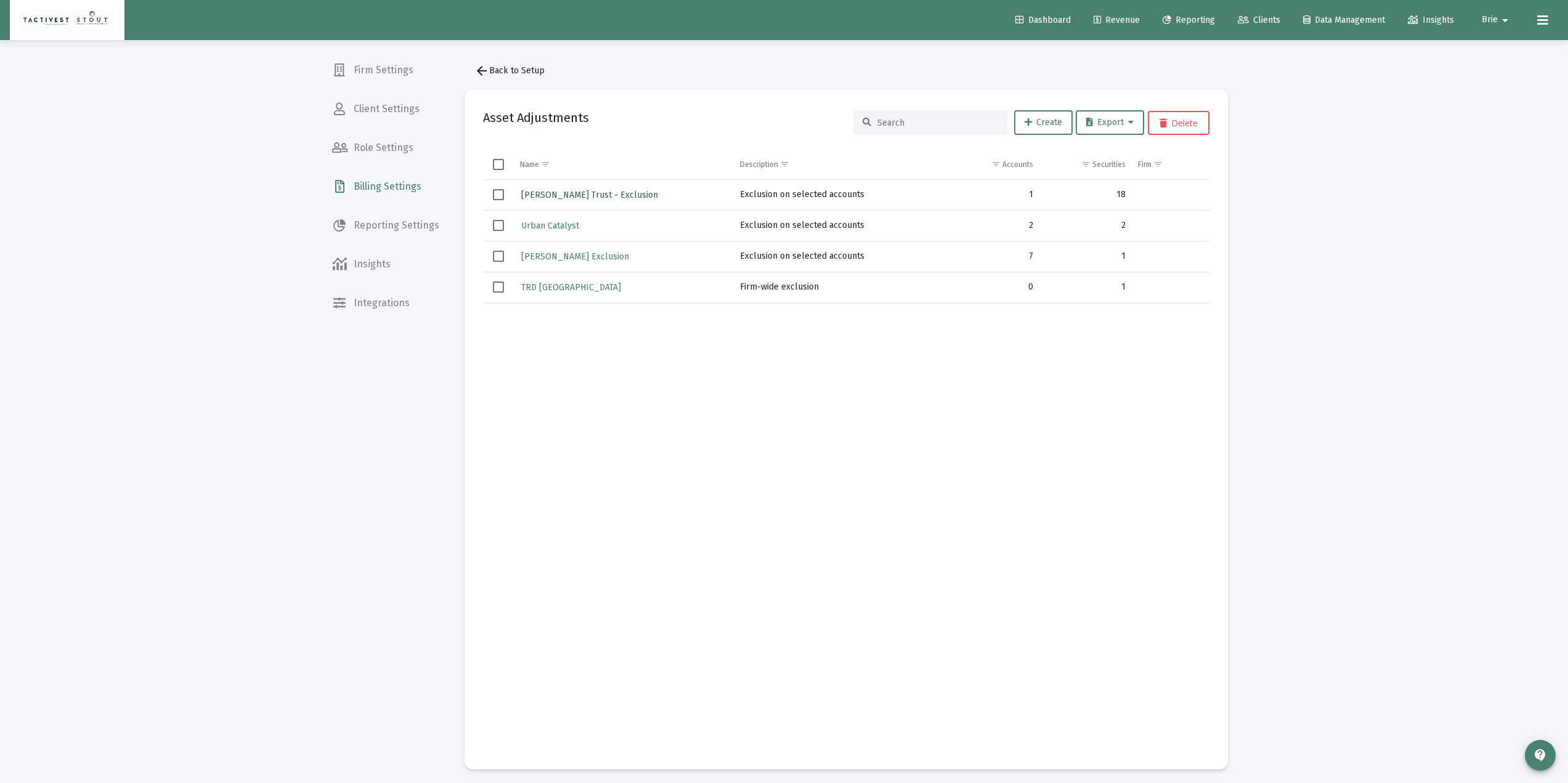
click at [596, 190] on span "[PERSON_NAME] Trust - Exclusion" at bounding box center [589, 195] width 137 height 10
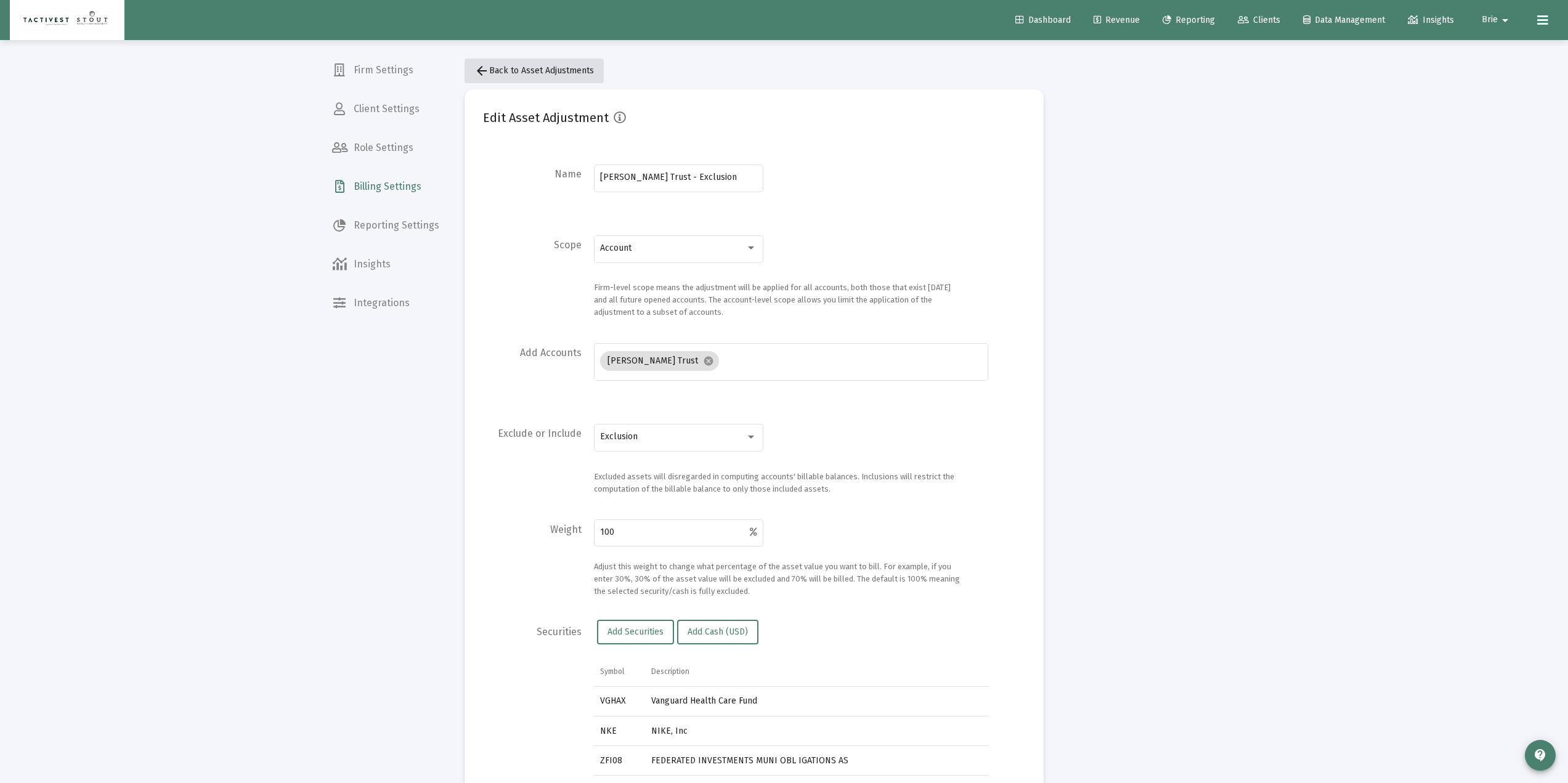
click at [485, 64] on mat-icon "arrow_back" at bounding box center [481, 71] width 14 height 14
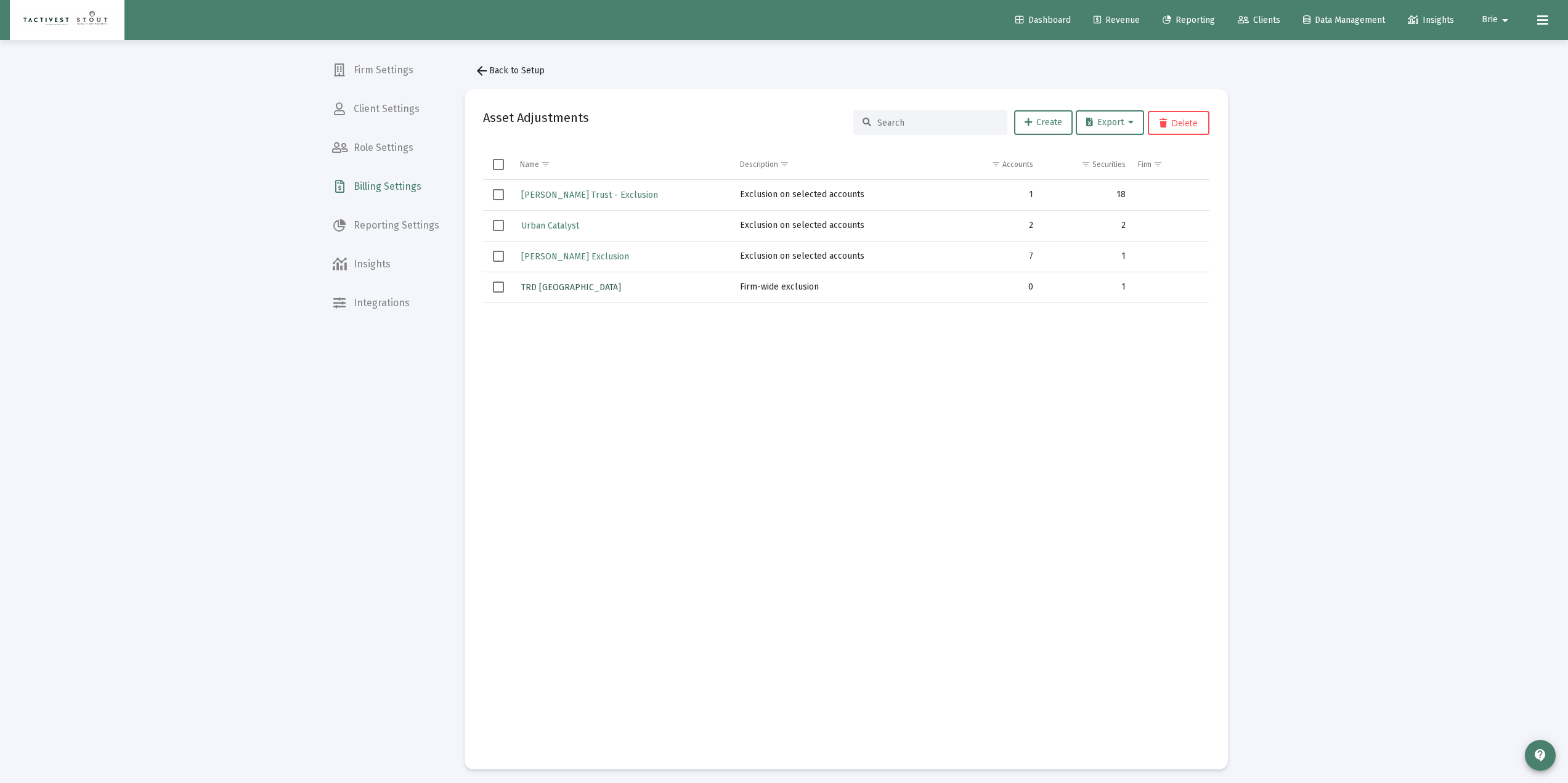
click at [543, 293] on link "TRD [GEOGRAPHIC_DATA]" at bounding box center [571, 287] width 102 height 18
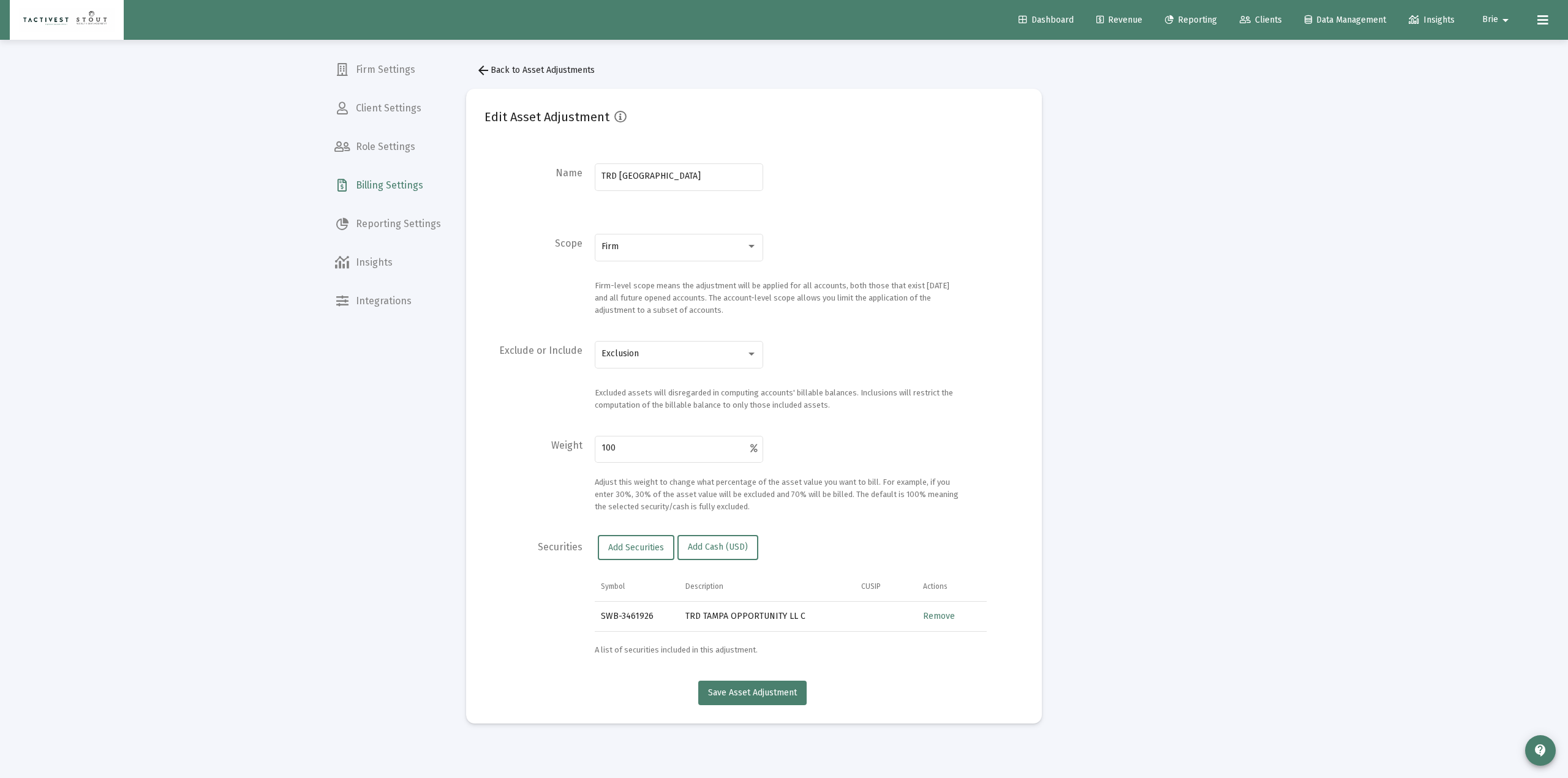
click at [1175, 217] on div "Loading... Firm Settings Client Settings Role Settings Billing Settings Reporti…" at bounding box center [784, 389] width 1568 height 778
